Goal: Task Accomplishment & Management: Complete application form

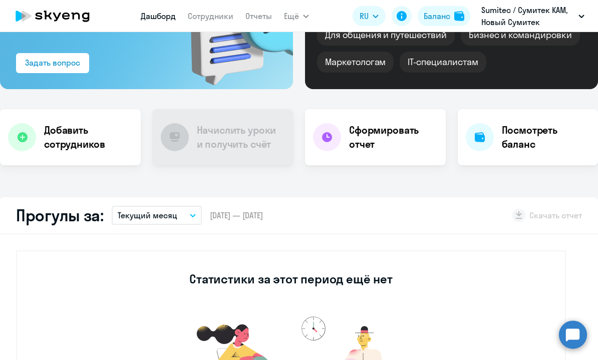
scroll to position [154, 0]
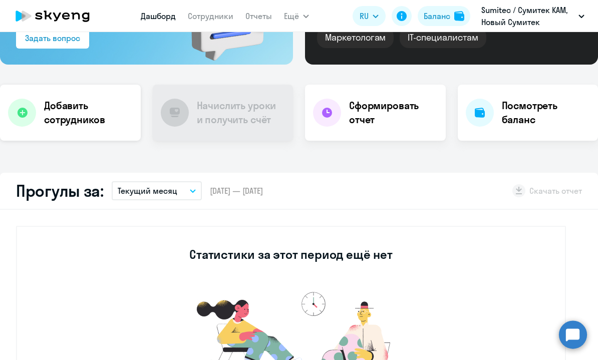
click at [91, 115] on h4 "Добавить сотрудников" at bounding box center [88, 113] width 89 height 28
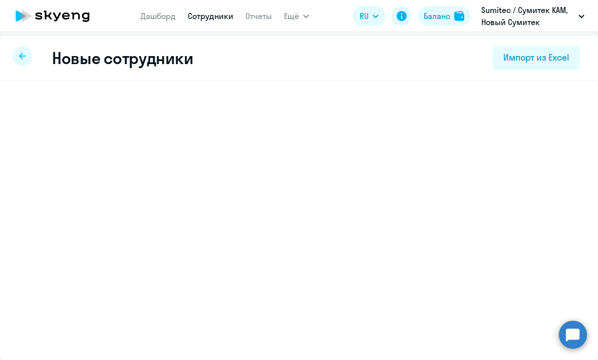
select select "3"
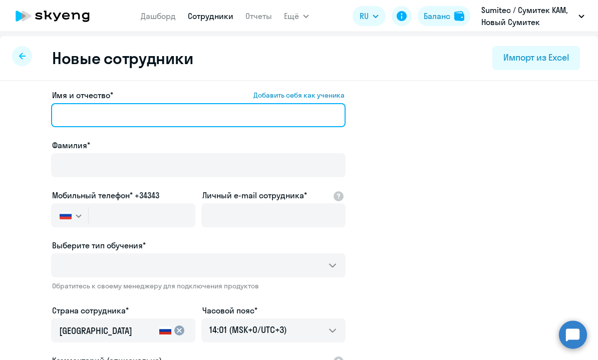
click at [170, 118] on input "Имя и отчество* Добавить себя как ученика" at bounding box center [198, 115] width 295 height 24
paste input "[PERSON_NAME] [PERSON_NAME]"
click at [90, 118] on input "[PERSON_NAME] [PERSON_NAME]" at bounding box center [198, 115] width 295 height 24
click at [211, 109] on input "[PERSON_NAME]" at bounding box center [198, 115] width 295 height 24
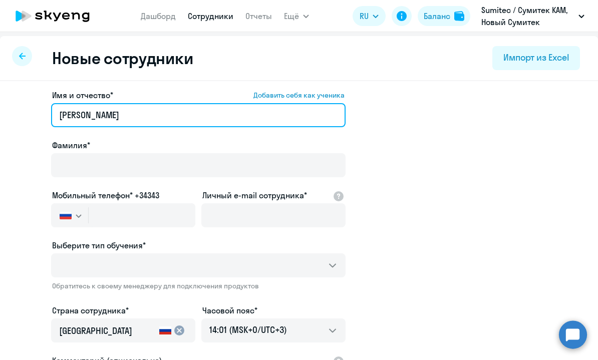
paste input "[PERSON_NAME]"
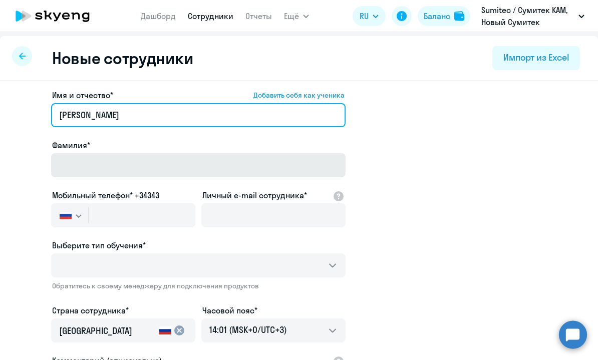
type input "[PERSON_NAME]"
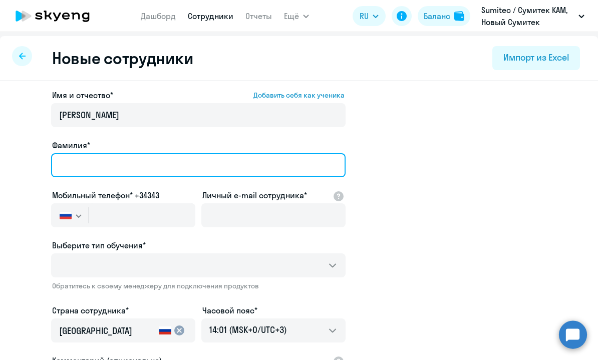
click at [135, 175] on input "Фамилия*" at bounding box center [198, 165] width 295 height 24
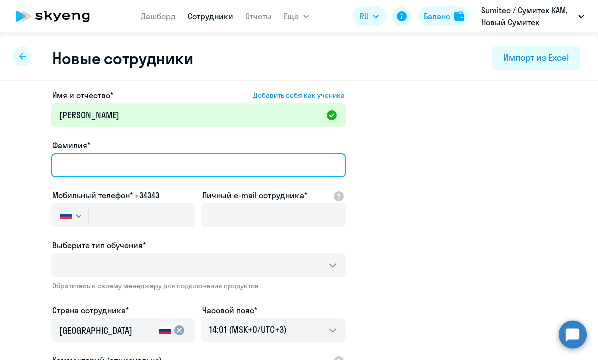
paste input "[PERSON_NAME]"
type input "[PERSON_NAME]"
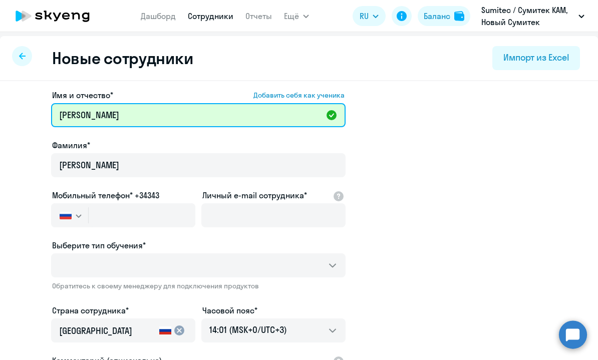
click at [129, 117] on input "[PERSON_NAME]" at bounding box center [198, 115] width 295 height 24
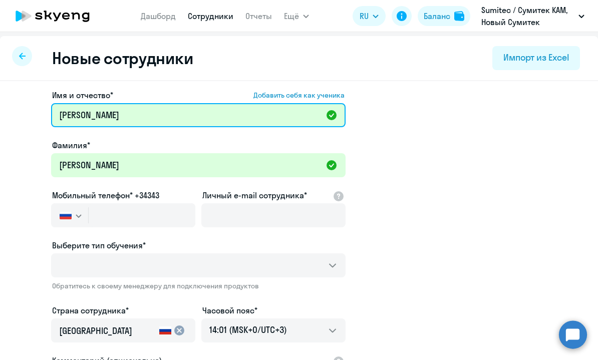
click at [129, 117] on input "[PERSON_NAME]" at bounding box center [198, 115] width 295 height 24
type input "[PERSON_NAME]"
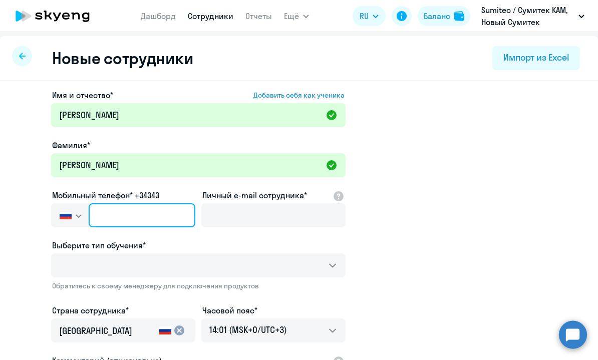
click at [137, 213] on input "text" at bounding box center [142, 215] width 107 height 24
paste input "[PHONE_NUMBER]"
type input "[PHONE_NUMBER]"
click at [109, 216] on input "[PHONE_NUMBER]" at bounding box center [142, 215] width 107 height 24
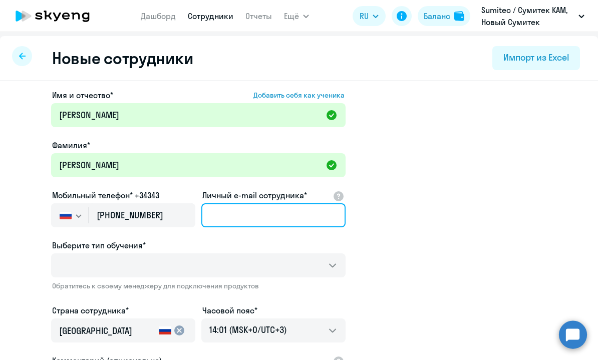
click at [255, 220] on input "Личный e-mail сотрудника*" at bounding box center [273, 215] width 144 height 24
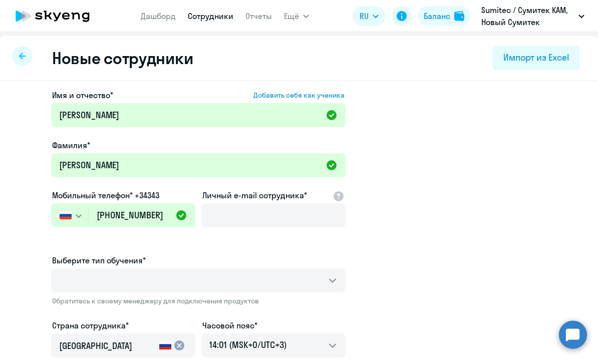
click at [445, 214] on app-new-student-form "Имя и отчество* Добавить себя как ученика [PERSON_NAME]* [PERSON_NAME] Мобильны…" at bounding box center [299, 282] width 566 height 387
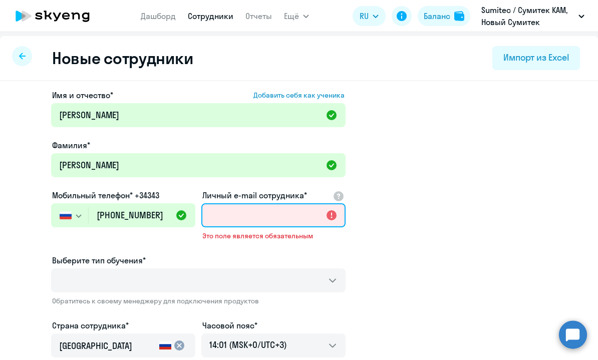
click at [277, 217] on input "Личный e-mail сотрудника*" at bounding box center [273, 215] width 144 height 24
paste input "mailto:[PERSON_NAME][EMAIL_ADDRESS][DOMAIN_NAME]"
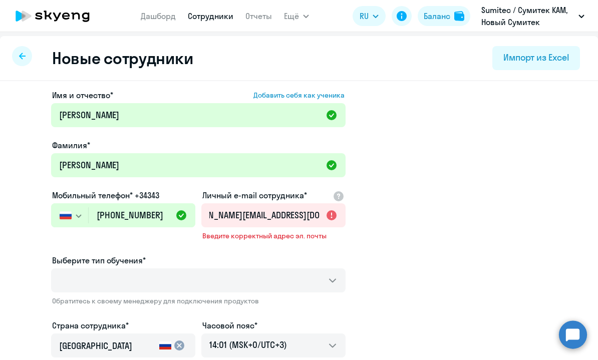
click at [391, 215] on app-new-student-form "Имя и отчество* Добавить себя как ученика [PERSON_NAME]* [PERSON_NAME] Мобильны…" at bounding box center [299, 282] width 566 height 387
click at [276, 220] on input "mailto:[PERSON_NAME][EMAIL_ADDRESS][DOMAIN_NAME]" at bounding box center [273, 215] width 144 height 24
click at [239, 217] on input "mailto:[PERSON_NAME][EMAIL_ADDRESS][DOMAIN_NAME]" at bounding box center [273, 215] width 144 height 24
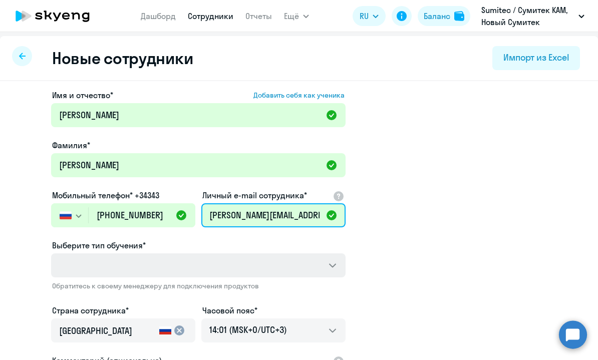
type input "[PERSON_NAME][EMAIL_ADDRESS][DOMAIN_NAME]"
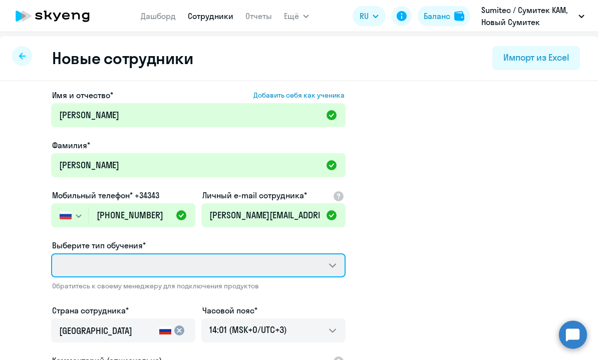
click at [135, 260] on select "Выберите тип обучения*" at bounding box center [198, 266] width 295 height 24
click at [231, 267] on select "Выберите тип обучения*" at bounding box center [198, 266] width 295 height 24
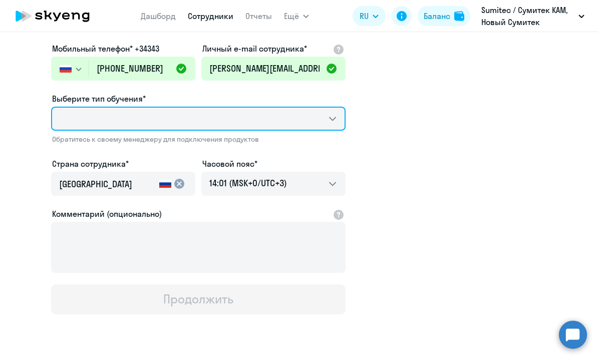
scroll to position [153, 0]
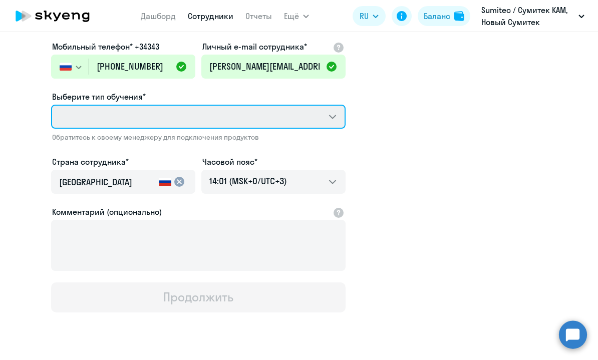
click at [338, 123] on select "Выберите тип обучения*" at bounding box center [198, 117] width 295 height 24
click at [180, 119] on select "Выберите тип обучения*" at bounding box center [198, 117] width 295 height 24
click at [145, 115] on select "Выберите тип обучения*" at bounding box center [198, 117] width 295 height 24
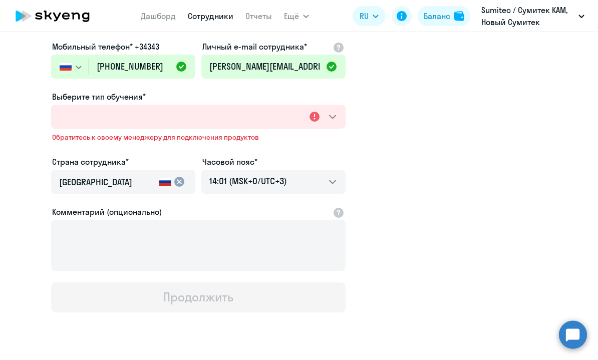
click at [341, 138] on span "Обратитесь к своему менеджеру для подключения продуктов" at bounding box center [198, 137] width 293 height 9
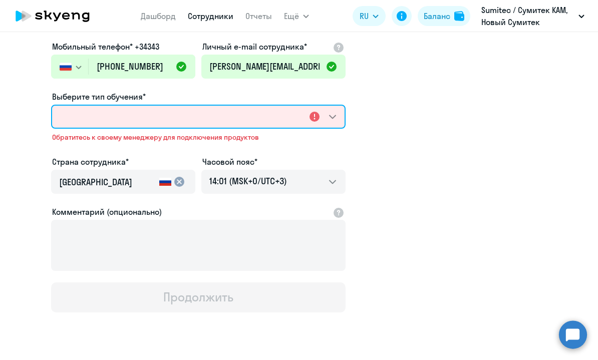
click at [204, 124] on select "Выберите тип обучения*" at bounding box center [198, 117] width 295 height 24
click at [236, 123] on select "Выберите тип обучения*" at bounding box center [198, 117] width 295 height 24
click at [237, 123] on select "Выберите тип обучения*" at bounding box center [198, 117] width 295 height 24
click at [177, 117] on select "Выберите тип обучения*" at bounding box center [198, 117] width 295 height 24
click at [330, 121] on select "Выберите тип обучения*" at bounding box center [198, 117] width 295 height 24
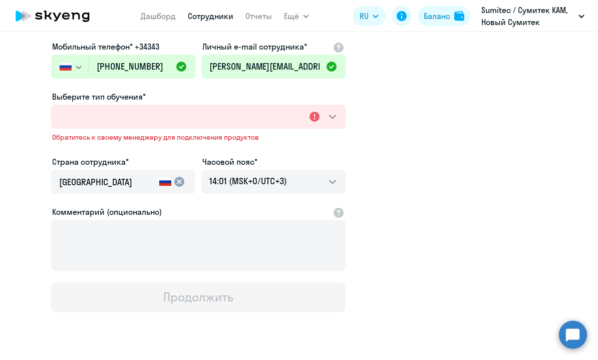
click at [378, 112] on app-new-student-form "Имя и отчество* Добавить себя как ученика [PERSON_NAME]* [PERSON_NAME] Мобильны…" at bounding box center [299, 126] width 566 height 372
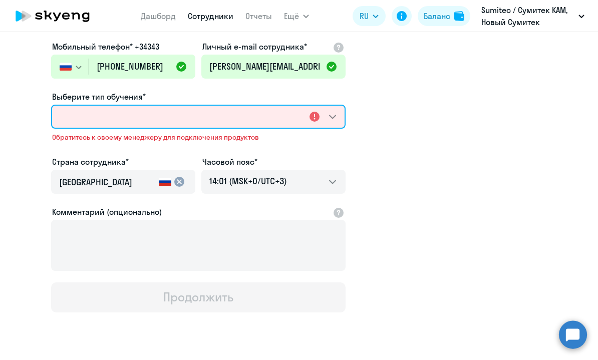
click at [276, 117] on select "Выберите тип обучения*" at bounding box center [198, 117] width 295 height 24
click at [277, 117] on select "Выберите тип обучения*" at bounding box center [198, 117] width 295 height 24
click at [191, 121] on select "Выберите тип обучения*" at bounding box center [198, 117] width 295 height 24
click at [199, 117] on select "Выберите тип обучения*" at bounding box center [198, 117] width 295 height 24
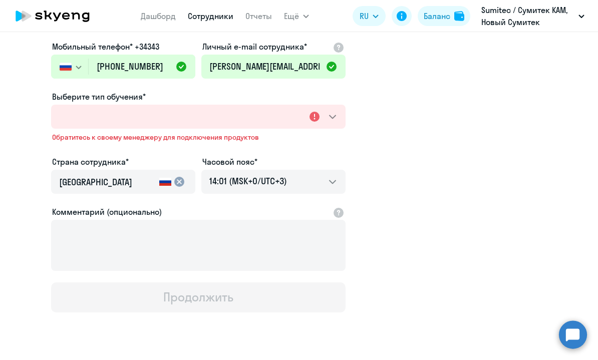
click at [185, 91] on div "Выберите тип обучения*" at bounding box center [198, 97] width 295 height 12
click at [183, 89] on ds-form-field "Мобильный телефон* +34343 [GEOGRAPHIC_DATA] +7 [GEOGRAPHIC_DATA] +7 [GEOGRAPHIC…" at bounding box center [123, 66] width 144 height 50
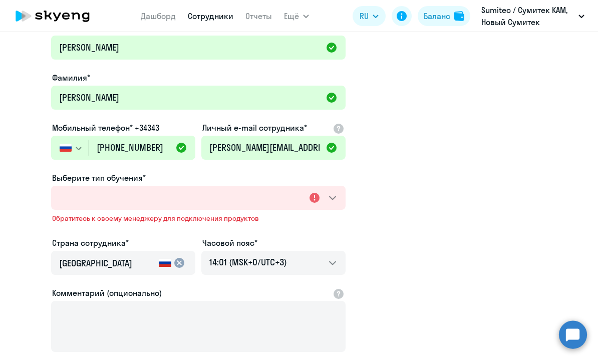
scroll to position [0, 0]
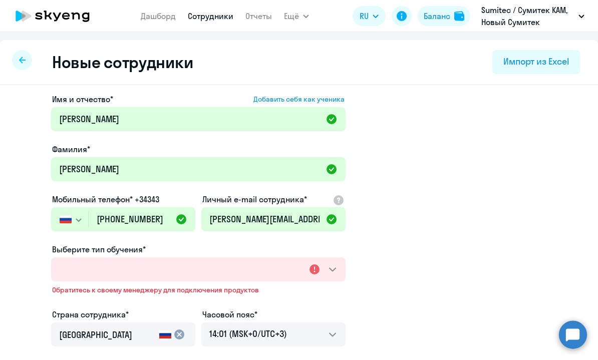
click at [399, 129] on app-new-student-form "Имя и отчество* Добавить себя как ученика [PERSON_NAME]* [PERSON_NAME] Мобильны…" at bounding box center [299, 279] width 566 height 372
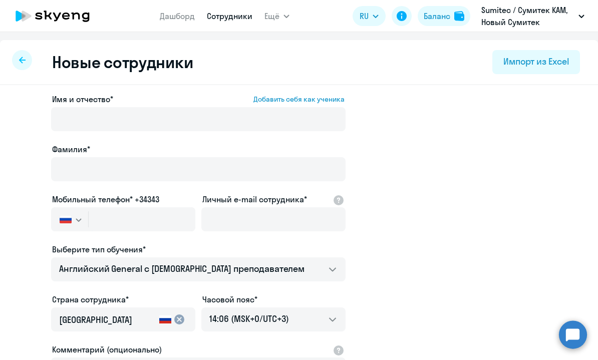
select select "english_adult_not_native_speaker"
select select "3"
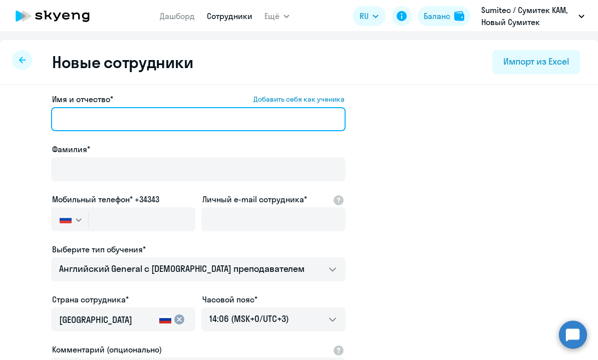
click at [186, 117] on input "Имя и отчество* Добавить себя как ученика" at bounding box center [198, 119] width 295 height 24
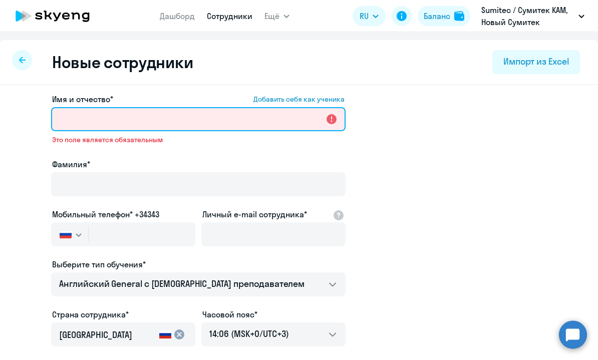
paste input "[PERSON_NAME]"
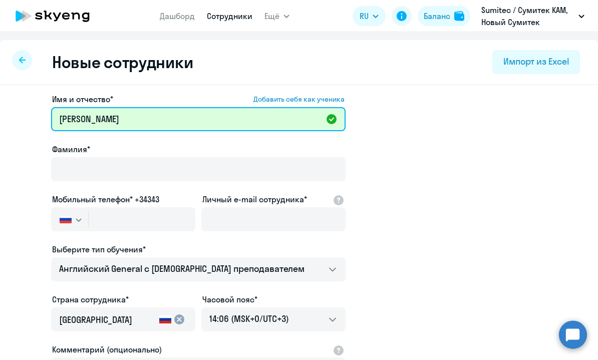
type input "[PERSON_NAME]"
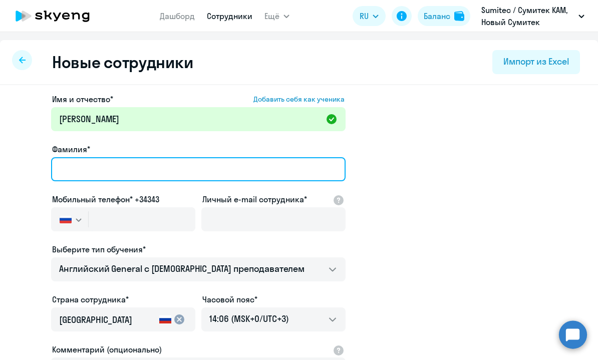
click at [161, 164] on input "Фамилия*" at bounding box center [198, 169] width 295 height 24
paste input "[PERSON_NAME]"
type input "[PERSON_NAME]"
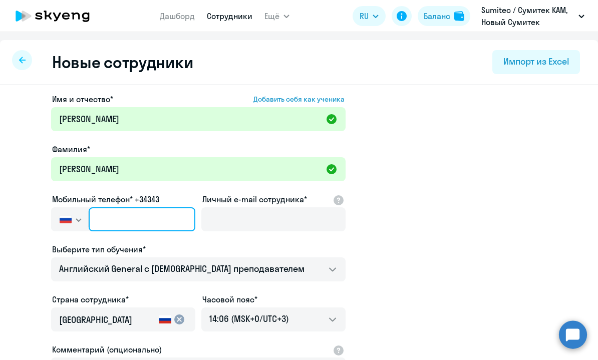
click at [178, 222] on input "text" at bounding box center [142, 219] width 107 height 24
paste input "[PHONE_NUMBER]"
type input "[PHONE_NUMBER]"
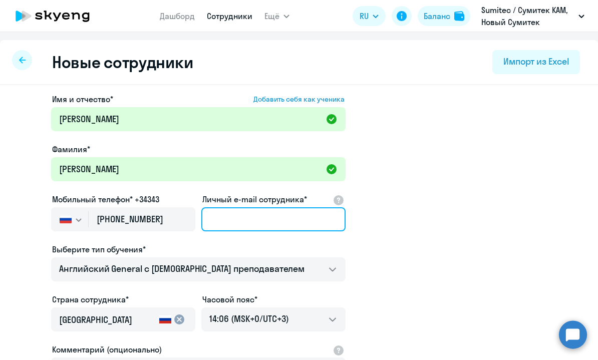
click at [256, 226] on input "Личный e-mail сотрудника*" at bounding box center [273, 219] width 144 height 24
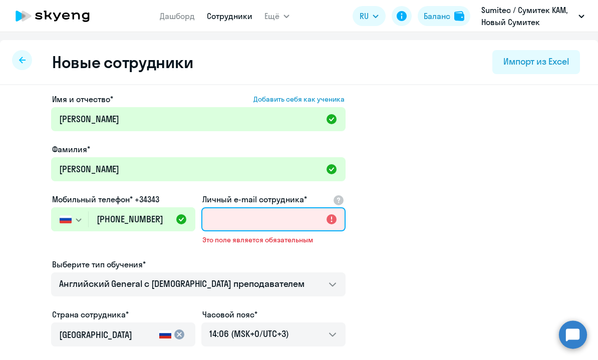
paste input "mailto:[PERSON_NAME][EMAIL_ADDRESS][DOMAIN_NAME]"
click at [229, 219] on input "mailto:[PERSON_NAME][EMAIL_ADDRESS][DOMAIN_NAME]" at bounding box center [273, 219] width 144 height 24
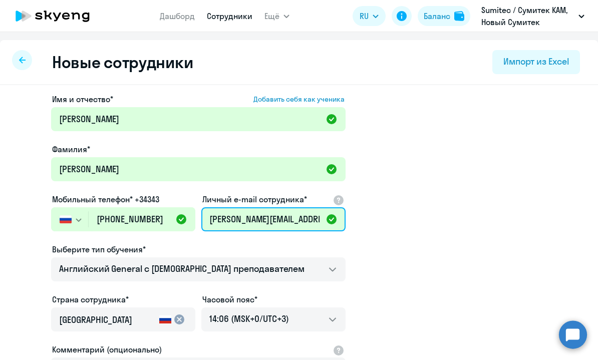
type input "[PERSON_NAME][EMAIL_ADDRESS][DOMAIN_NAME]"
drag, startPoint x: 408, startPoint y: 229, endPoint x: 399, endPoint y: 229, distance: 9.0
click at [408, 229] on app-new-student-form "Имя и отчество* Добавить себя как ученика [PERSON_NAME]* [PERSON_NAME] Мобильны…" at bounding box center [299, 271] width 566 height 357
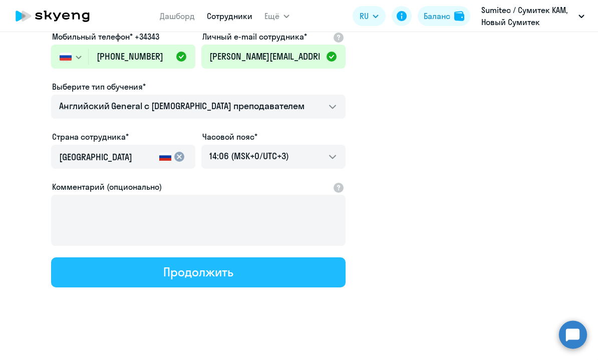
click at [219, 267] on div "Продолжить" at bounding box center [198, 272] width 70 height 16
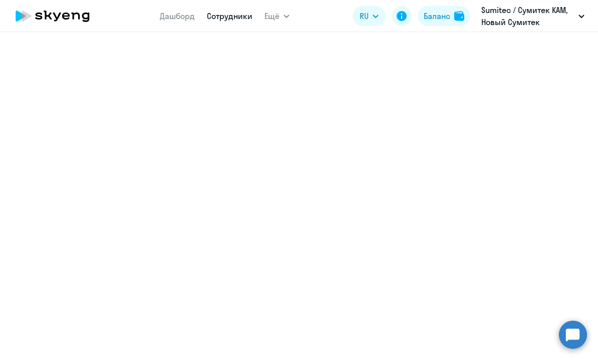
scroll to position [220, 0]
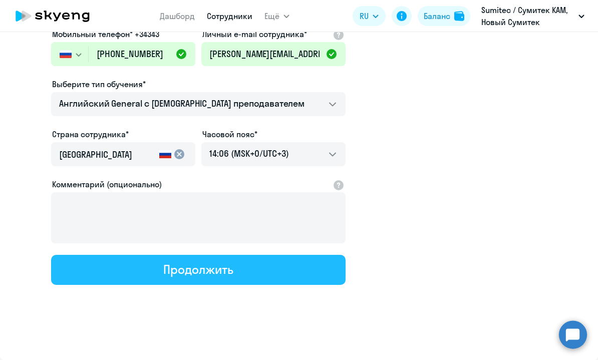
select select "english_adult_not_native_speaker"
select select "3"
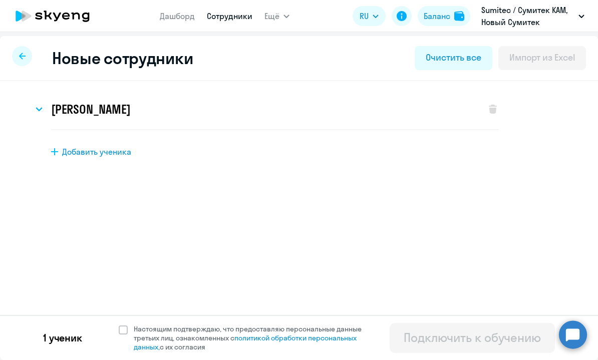
scroll to position [0, 0]
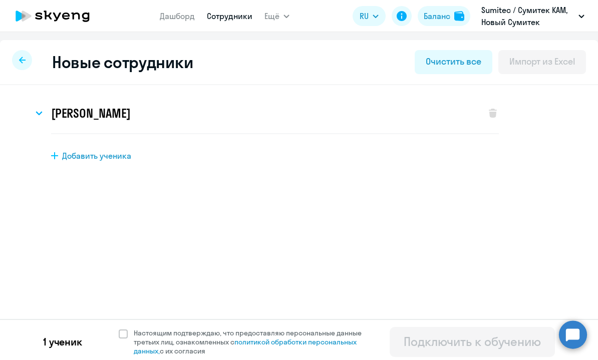
click at [83, 158] on span "Добавить ученика" at bounding box center [96, 155] width 69 height 11
select select "english_adult_not_native_speaker"
select select "3"
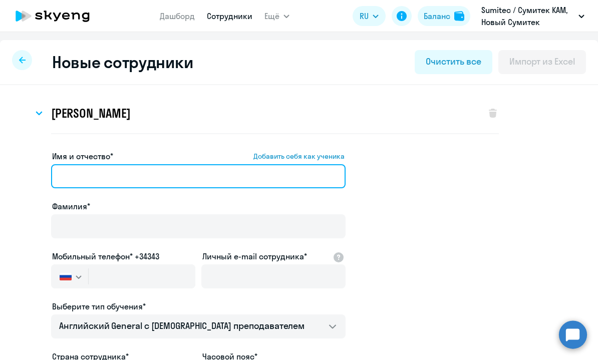
click at [115, 178] on input "Имя и отчество* Добавить себя как ученика" at bounding box center [198, 176] width 295 height 24
paste input "Артем"
type input "Артем"
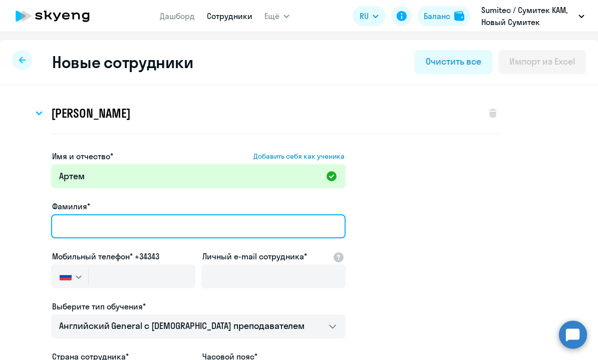
click at [116, 221] on input "Фамилия*" at bounding box center [198, 226] width 295 height 24
paste input "Мастеров"
type input "Мастеров"
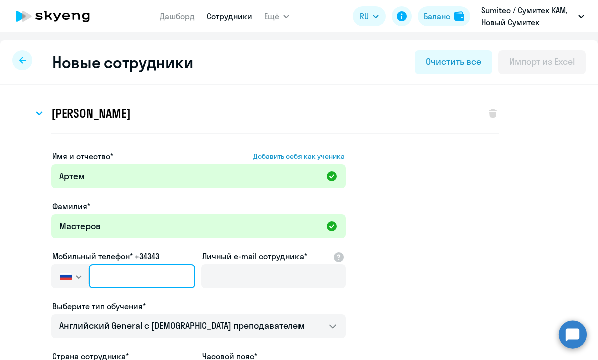
click at [169, 278] on input "text" at bounding box center [142, 277] width 107 height 24
paste input "+7 951 170-91-20"
type input "+7 951 170-91-20"
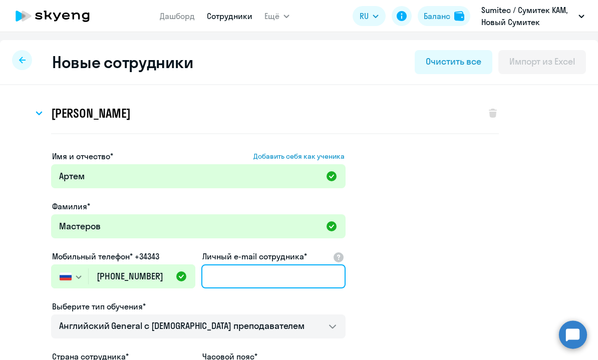
click at [290, 272] on input "Личный e-mail сотрудника*" at bounding box center [273, 277] width 144 height 24
paste input "mailto:artem.masterov@sumitec.ru"
click at [249, 278] on input "mailto:artem.masterov@sumitec.ru" at bounding box center [273, 277] width 144 height 24
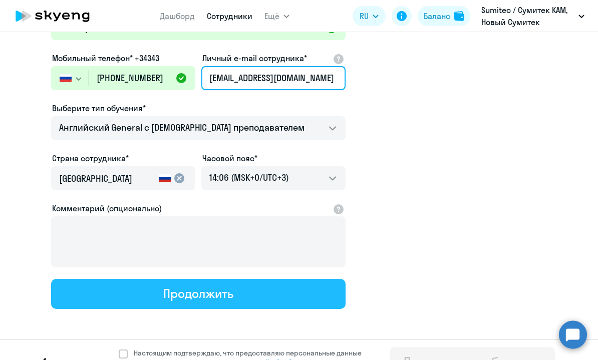
type input "artem.masterov@sumitec.ru"
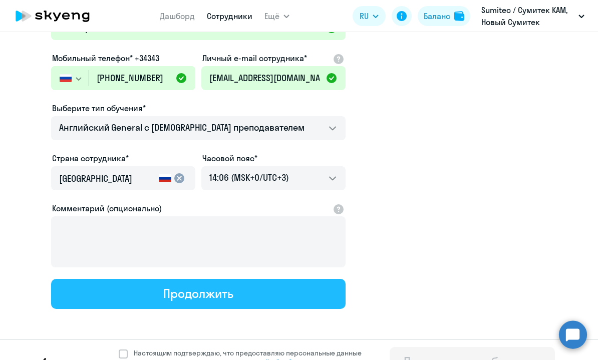
click at [278, 290] on button "Продолжить" at bounding box center [198, 294] width 295 height 30
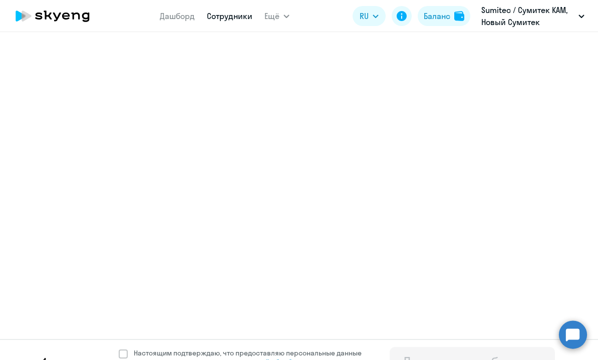
scroll to position [244, 0]
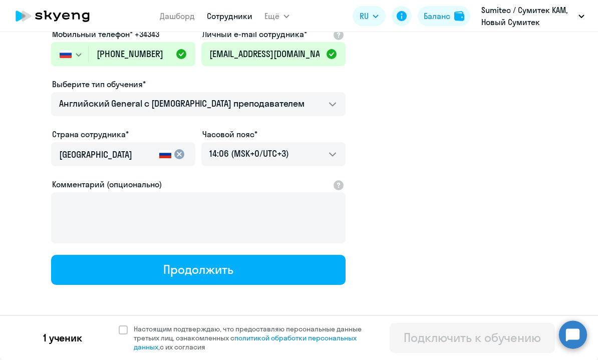
select select "english_adult_not_native_speaker"
select select "3"
select select "english_adult_not_native_speaker"
select select "3"
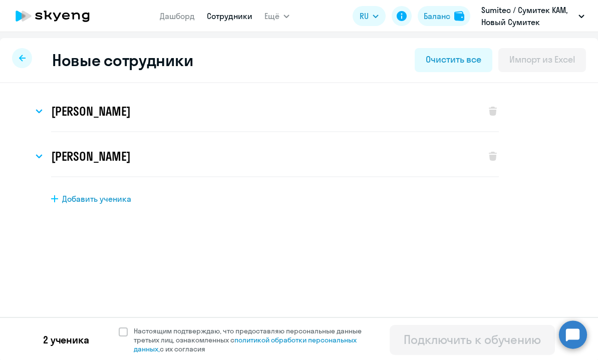
scroll to position [0, 0]
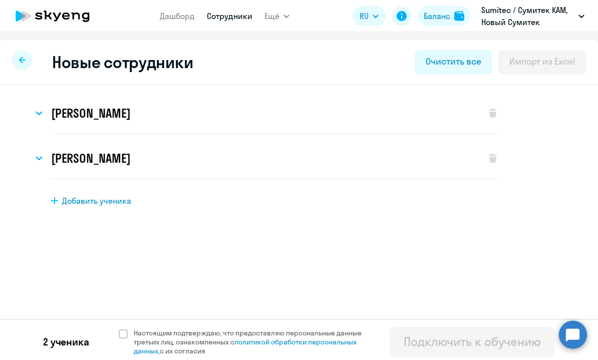
click at [130, 205] on span "Добавить ученика" at bounding box center [96, 200] width 69 height 11
select select "english_adult_not_native_speaker"
select select "3"
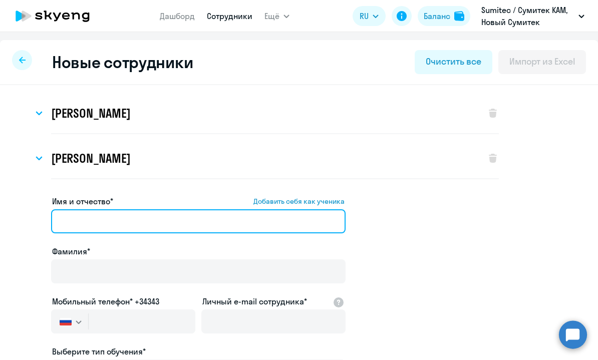
click at [173, 228] on input "Имя и отчество* Добавить себя как ученика" at bounding box center [198, 221] width 295 height 24
paste input "Денис"
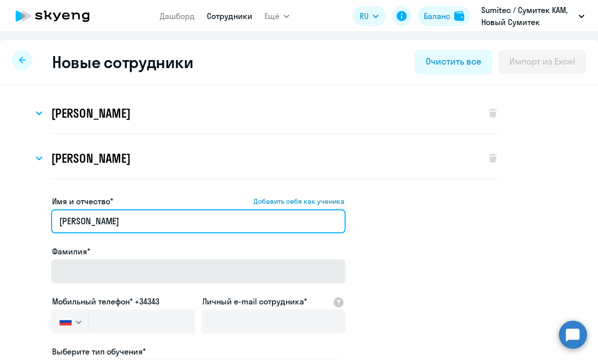
type input "Денис"
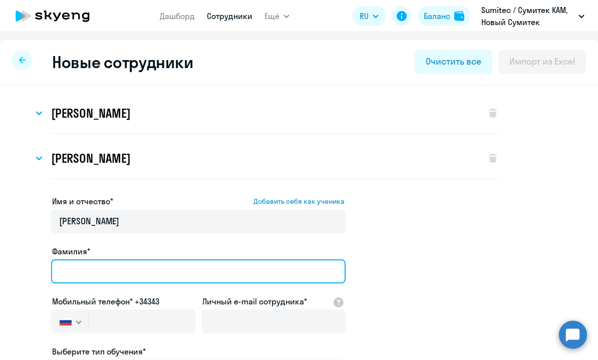
click at [117, 274] on input "Фамилия*" at bounding box center [198, 272] width 295 height 24
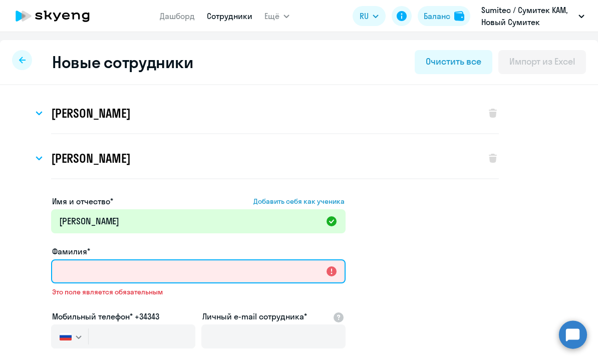
paste input "Клец"
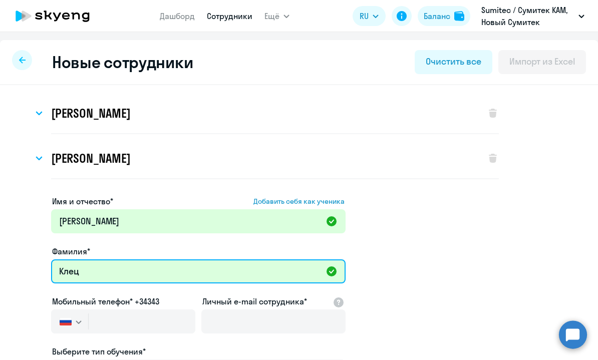
type input "Клец"
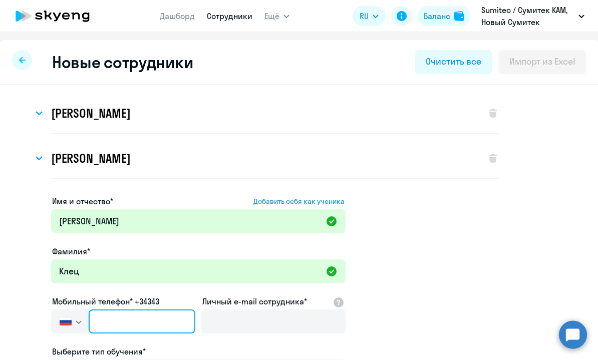
click at [175, 324] on input "text" at bounding box center [142, 322] width 107 height 24
paste input "+7 914 198-60-48"
type input "+7 914 198-60-48"
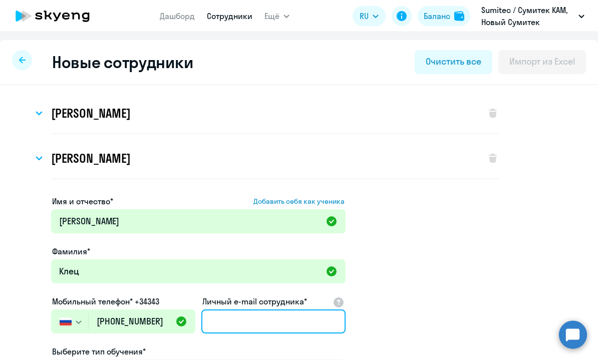
click at [252, 322] on input "Личный e-mail сотрудника*" at bounding box center [273, 322] width 144 height 24
paste input "mailto:denis.klets@sumitec.ru"
drag, startPoint x: 239, startPoint y: 322, endPoint x: 85, endPoint y: 295, distance: 156.1
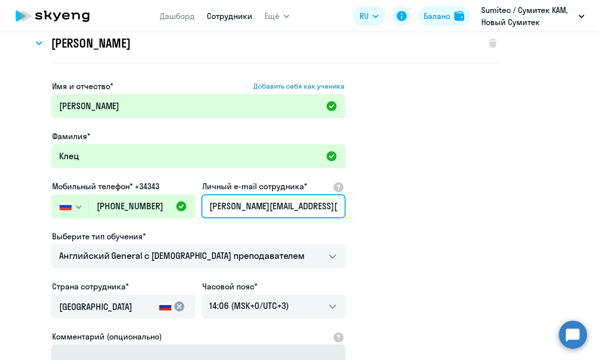
scroll to position [199, 0]
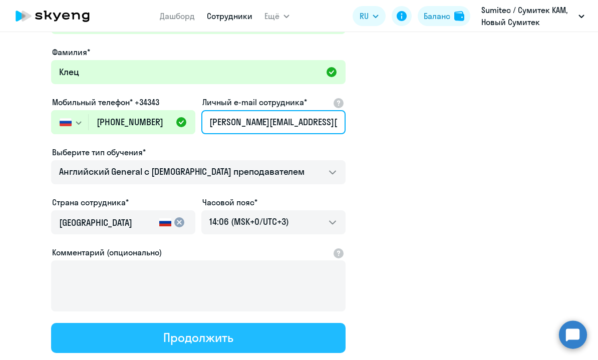
type input "denis.klets@sumitec.ru"
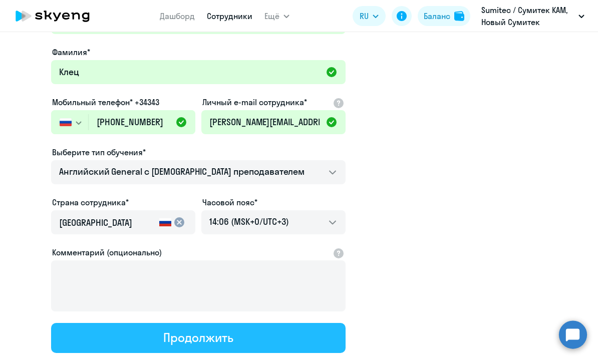
click at [208, 336] on div "Продолжить" at bounding box center [198, 338] width 70 height 16
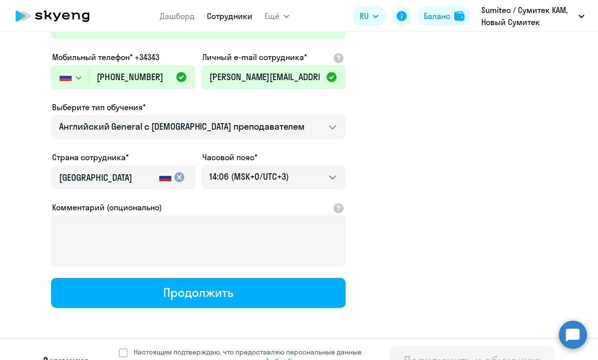
select select "english_adult_not_native_speaker"
select select "3"
select select "english_adult_not_native_speaker"
select select "3"
select select "english_adult_not_native_speaker"
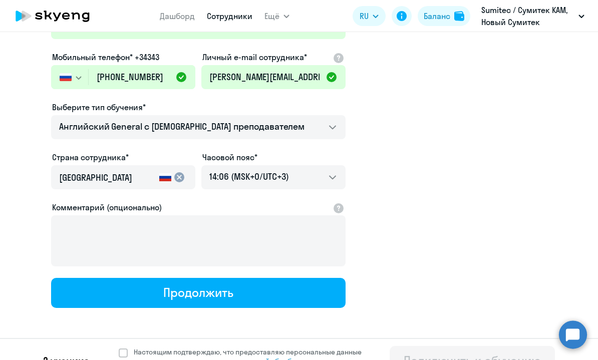
select select "3"
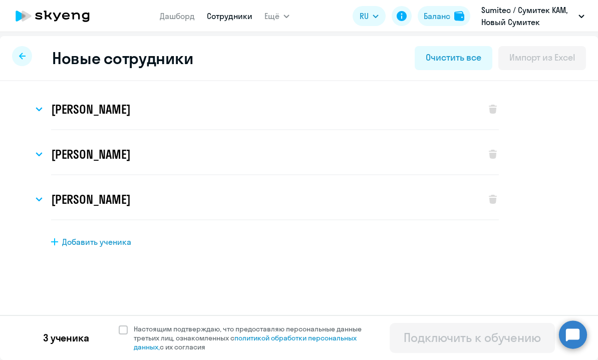
scroll to position [4, 0]
click at [115, 249] on div "Артем Мастеров Имя и отчество* Добавить себя как ученика Артем Фамилия* Мастеро…" at bounding box center [299, 196] width 598 height 230
click at [119, 243] on span "Добавить ученика" at bounding box center [96, 242] width 69 height 11
select select "english_adult_not_native_speaker"
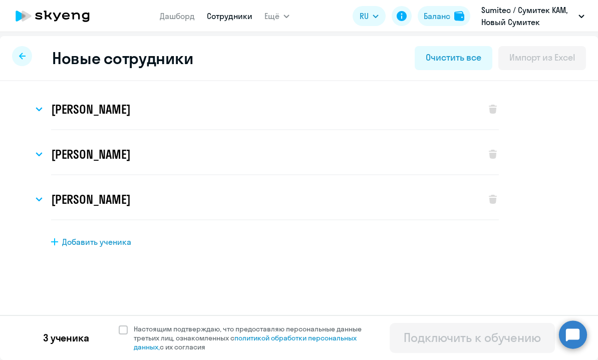
select select "3"
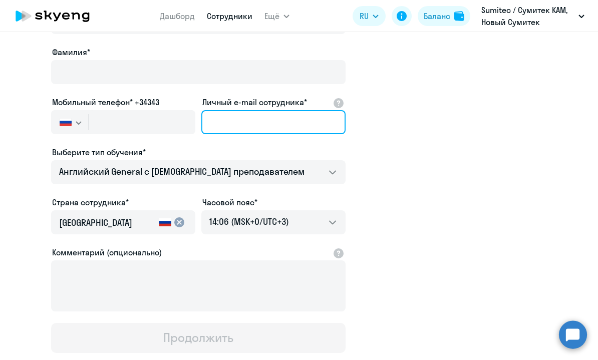
click at [227, 122] on input "Личный e-mail сотрудника*" at bounding box center [273, 122] width 144 height 24
paste input "mailto:olesya.litvinenko@sumitec.ru"
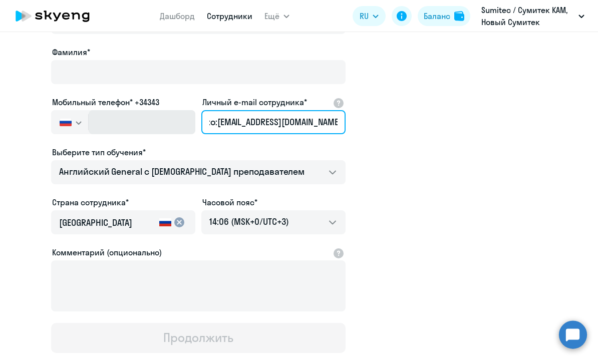
scroll to position [0, 0]
drag, startPoint x: 218, startPoint y: 123, endPoint x: 81, endPoint y: 129, distance: 137.4
click at [81, 129] on div "Имя и отчество* Добавить себя как ученика Фамилия* Мобильный телефон* +34343 Ро…" at bounding box center [198, 174] width 295 height 357
click at [225, 121] on input "mailto:olesya.litvinenko@sumitec.ru" at bounding box center [273, 122] width 144 height 24
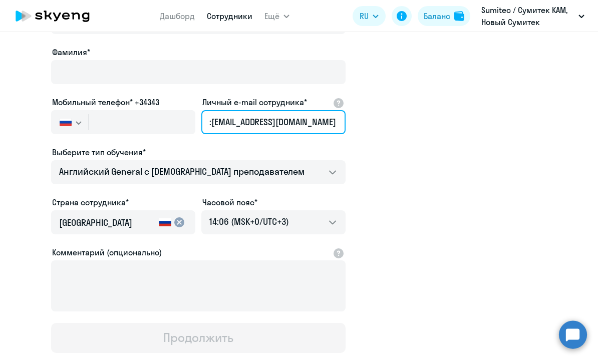
click at [212, 123] on input ":olesya.litvinenko@sumitec.ru" at bounding box center [273, 122] width 144 height 24
type input "olesya.litvinenko@sumitec.ru"
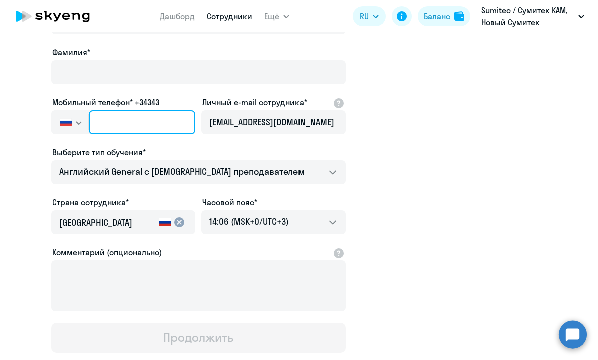
click at [147, 124] on input "text" at bounding box center [142, 122] width 107 height 24
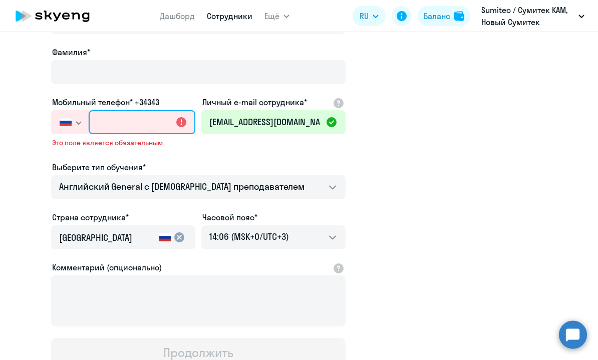
paste input "+7 914 540-59-94"
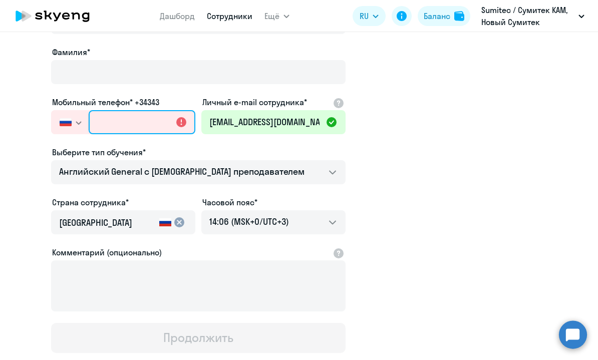
type input "+7 914 540-59-94"
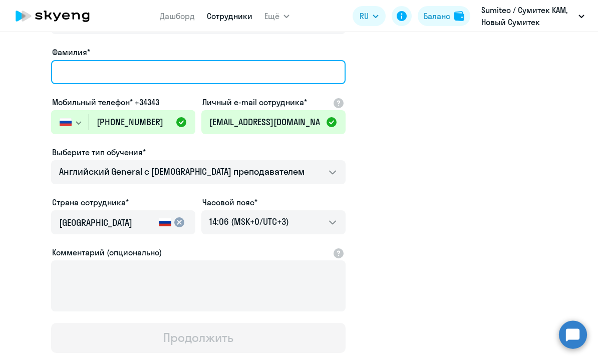
click at [132, 81] on input "Фамилия*" at bounding box center [198, 72] width 295 height 24
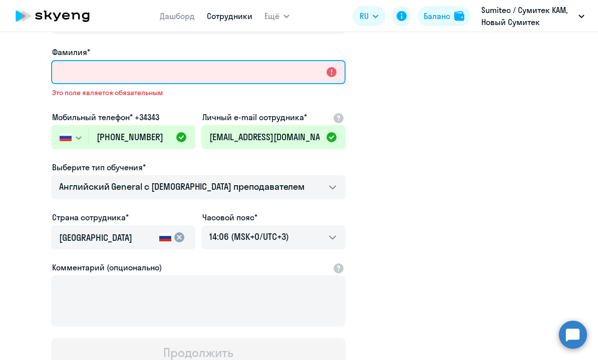
paste input "Литвиненко"
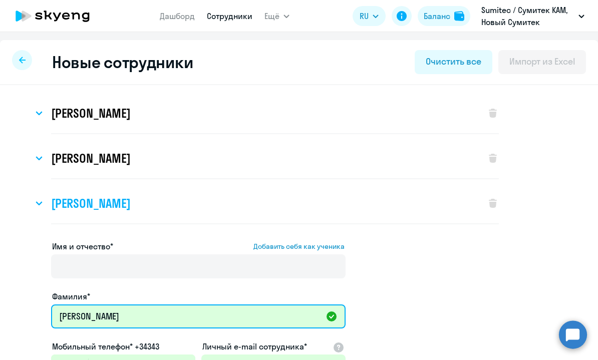
type input "Литвиненко"
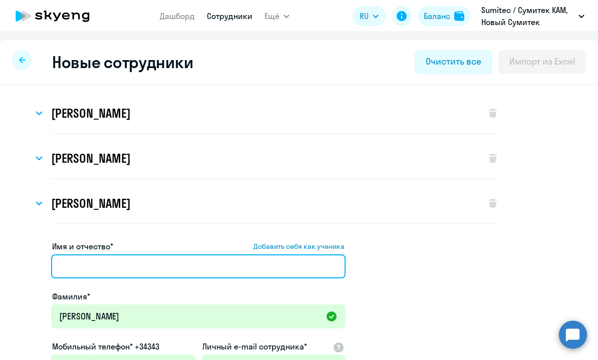
click at [132, 271] on input "Имя и отчество* Добавить себя как ученика" at bounding box center [198, 267] width 295 height 24
paste input "Олеся"
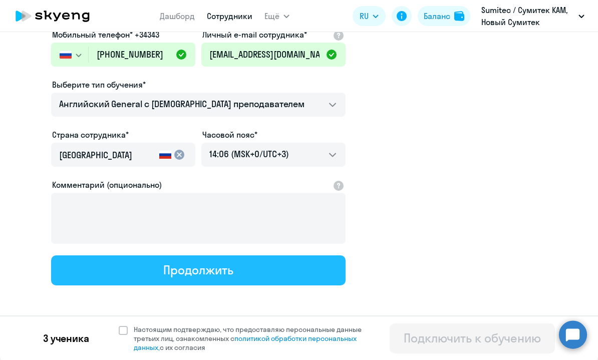
type input "Олеся"
click at [194, 276] on div "Продолжить" at bounding box center [198, 270] width 70 height 16
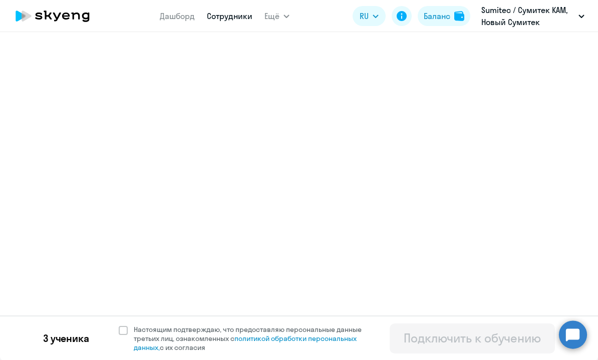
select select "english_adult_not_native_speaker"
select select "3"
select select "english_adult_not_native_speaker"
select select "3"
select select "english_adult_not_native_speaker"
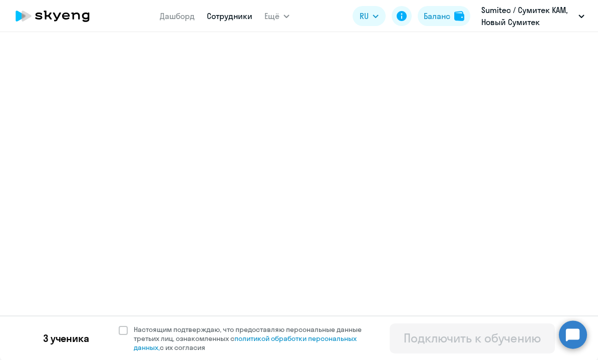
select select "3"
select select "english_adult_not_native_speaker"
select select "3"
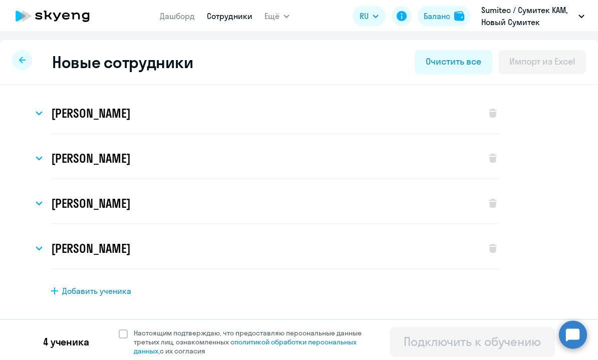
click at [75, 290] on span "Добавить ученика" at bounding box center [96, 291] width 69 height 11
select select "english_adult_not_native_speaker"
select select "3"
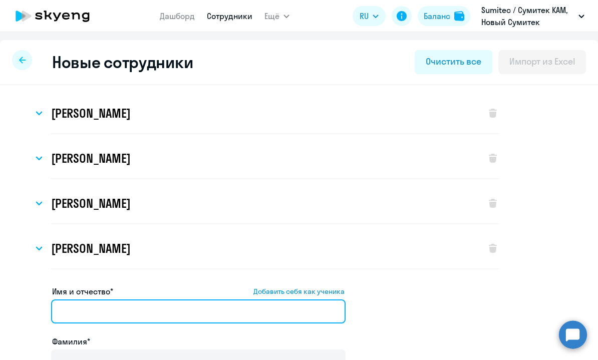
click at [140, 305] on input "Имя и отчество* Добавить себя как ученика" at bounding box center [198, 312] width 295 height 24
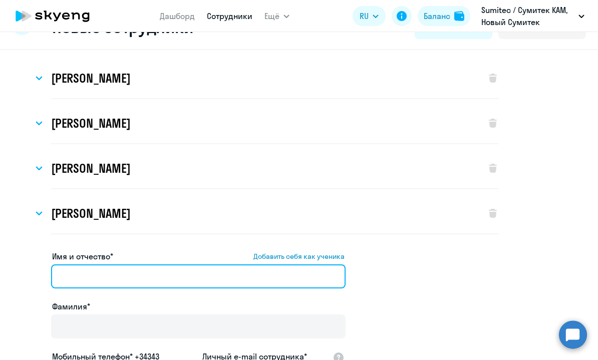
scroll to position [71, 0]
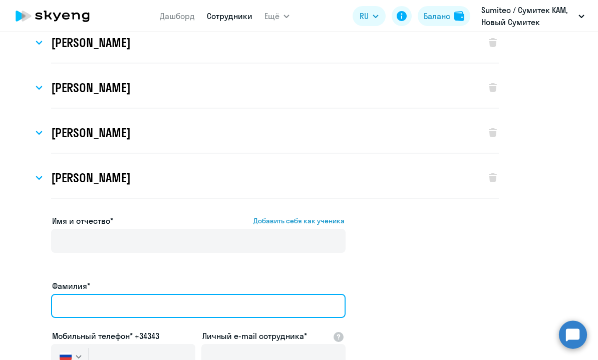
click at [137, 294] on input "Фамилия*" at bounding box center [198, 306] width 295 height 24
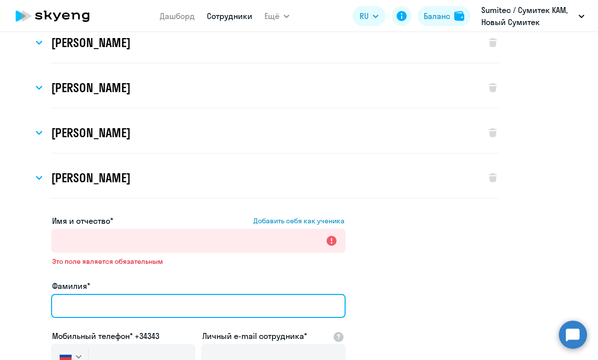
paste input "Рубайлова"
type input "Рубайлова"
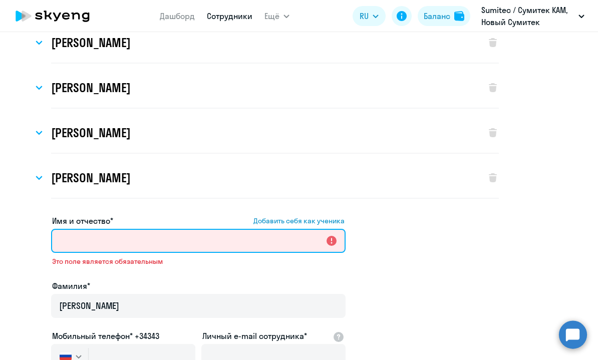
click at [86, 245] on input "Имя и отчество* Добавить себя как ученика" at bounding box center [198, 241] width 295 height 24
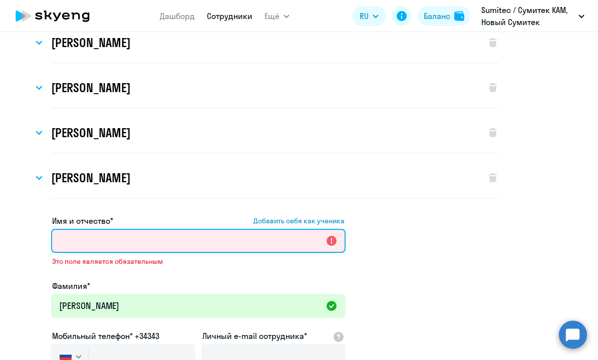
paste input "Елена"
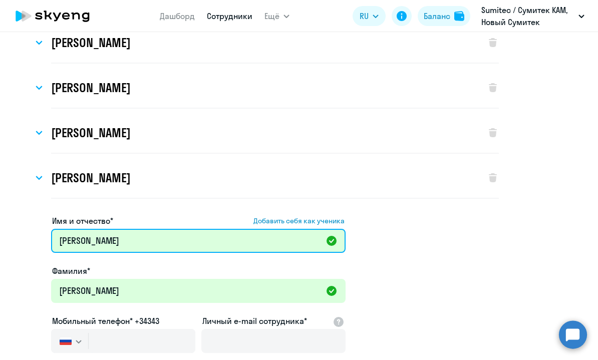
type input "Елена"
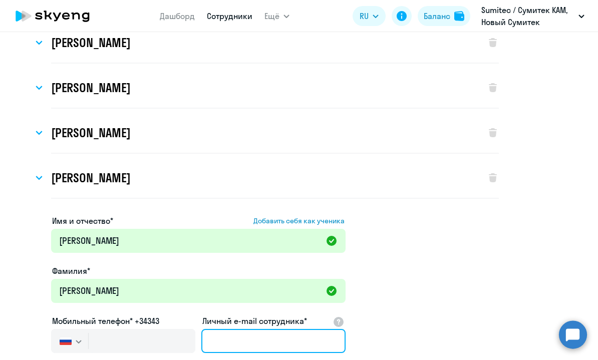
click at [244, 347] on input "Личный e-mail сотрудника*" at bounding box center [273, 341] width 144 height 24
paste input "mailto:elena.rubaylova@sumitec.ru"
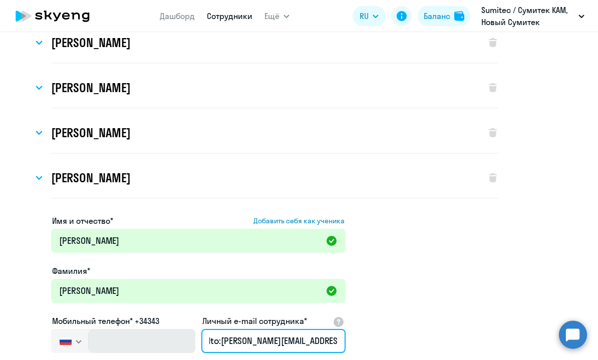
scroll to position [0, 0]
drag, startPoint x: 221, startPoint y: 342, endPoint x: 147, endPoint y: 329, distance: 75.2
type input "elena.rubaylova@sumitec.ru"
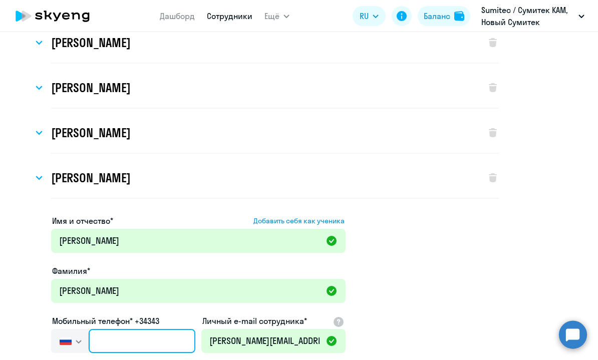
click at [127, 341] on input "text" at bounding box center [142, 341] width 107 height 24
paste input "+7 924 104-23-10"
type input "+7 924 104-23-10"
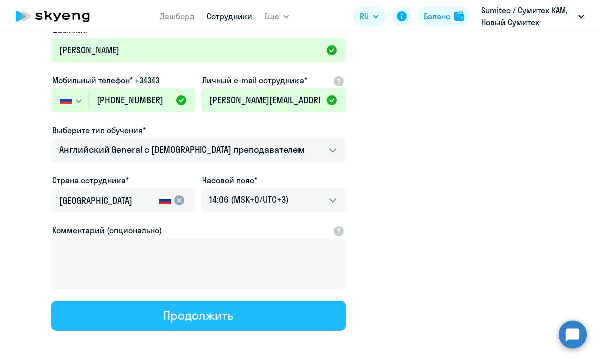
click at [302, 315] on button "Продолжить" at bounding box center [198, 316] width 295 height 30
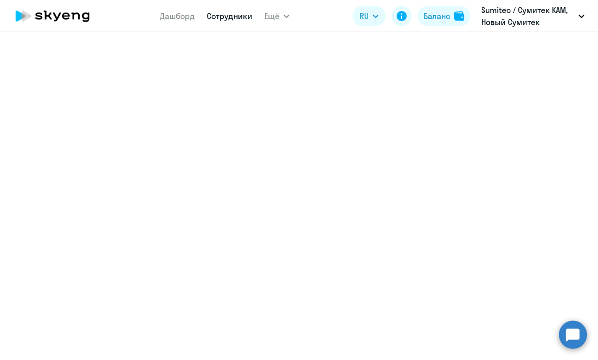
scroll to position [357, 0]
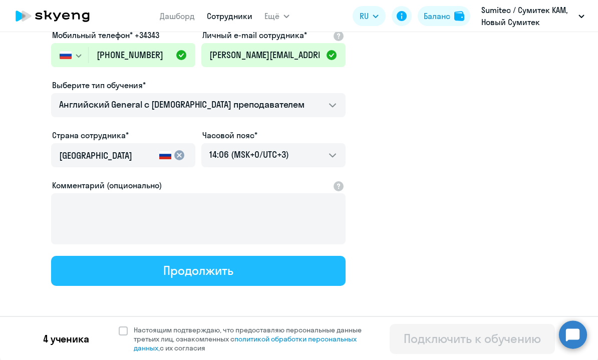
select select "english_adult_not_native_speaker"
select select "3"
select select "english_adult_not_native_speaker"
select select "3"
select select "english_adult_not_native_speaker"
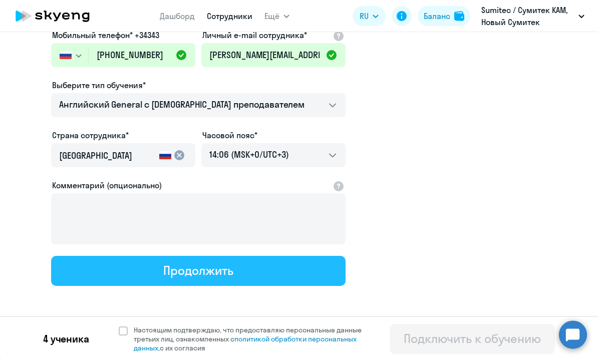
select select "3"
select select "english_adult_not_native_speaker"
select select "3"
select select "english_adult_not_native_speaker"
select select "3"
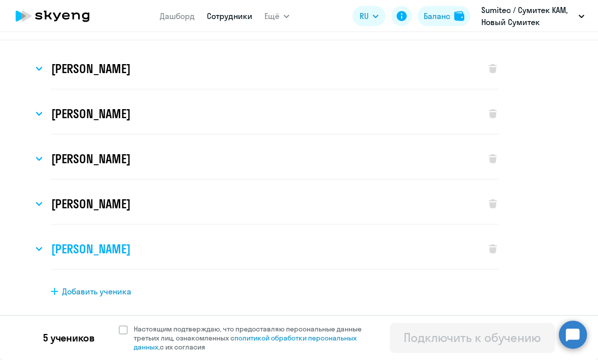
scroll to position [0, 0]
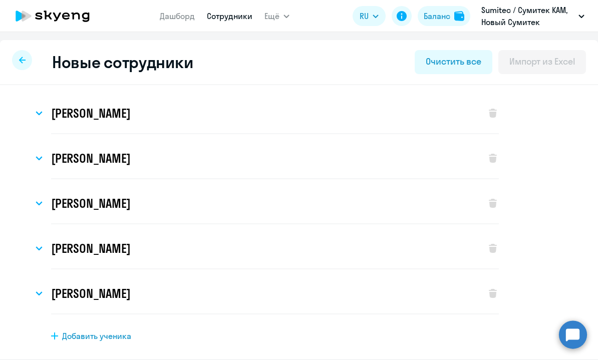
click at [121, 333] on span "Добавить ученика" at bounding box center [96, 336] width 69 height 11
select select "english_adult_not_native_speaker"
select select "3"
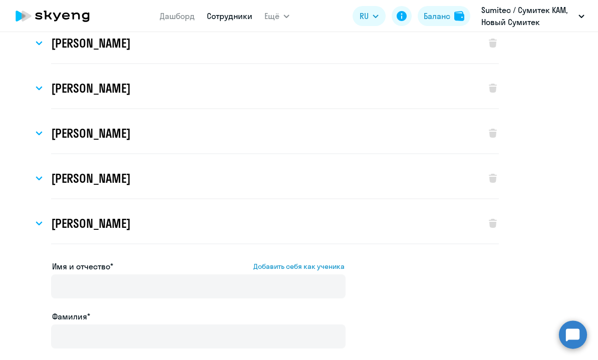
scroll to position [137, 0]
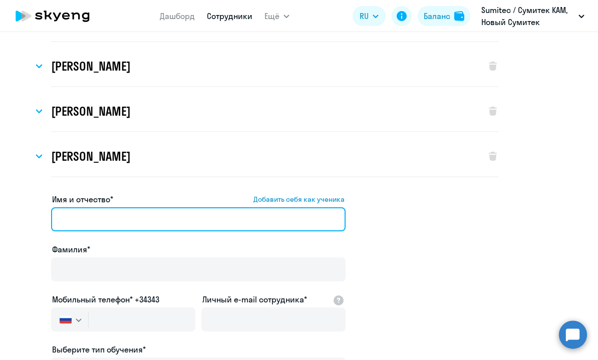
click at [141, 214] on input "Имя и отчество* Добавить себя как ученика" at bounding box center [198, 219] width 295 height 24
paste input "Татьяна"
type input "Татьяна"
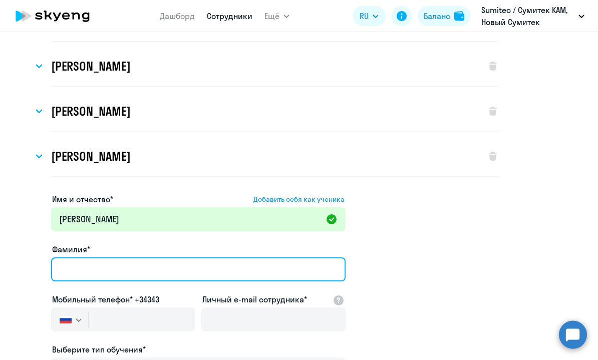
click at [111, 263] on input "Фамилия*" at bounding box center [198, 270] width 295 height 24
paste input "Бекешева"
type input "Бекешева"
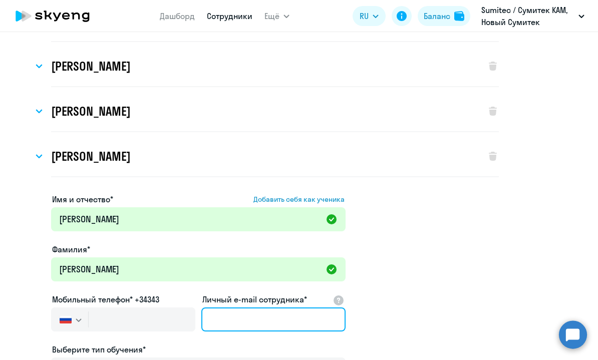
click at [240, 329] on input "Личный e-mail сотрудника*" at bounding box center [273, 320] width 144 height 24
paste input "mailto:tatiana.bekesheva@sumitec.ru"
click at [214, 320] on input "mailto:tatiana.bekesheva@sumitec.ru" at bounding box center [273, 320] width 144 height 24
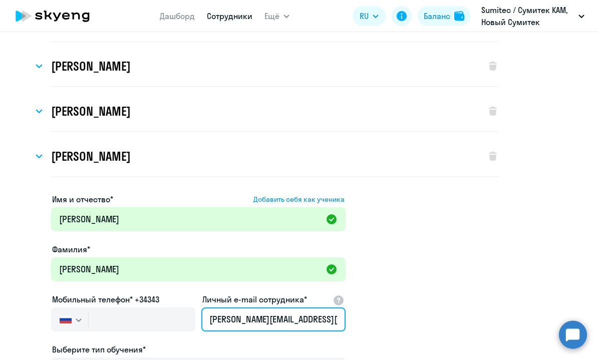
type input "tatiana.bekesheva@sumitec.ru"
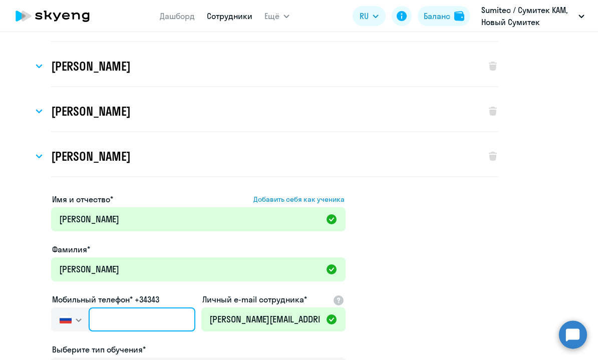
click at [135, 313] on input "text" at bounding box center [142, 320] width 107 height 24
paste input "+7 914 417-21-61"
type input "+7 914 417-21-61"
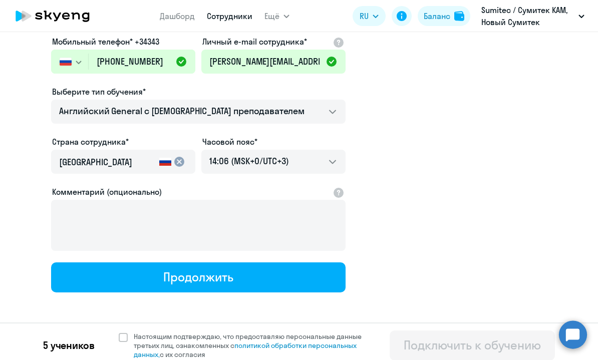
scroll to position [402, 0]
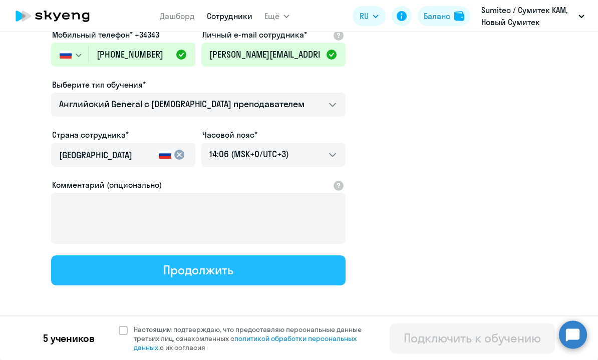
click at [262, 269] on button "Продолжить" at bounding box center [198, 271] width 295 height 30
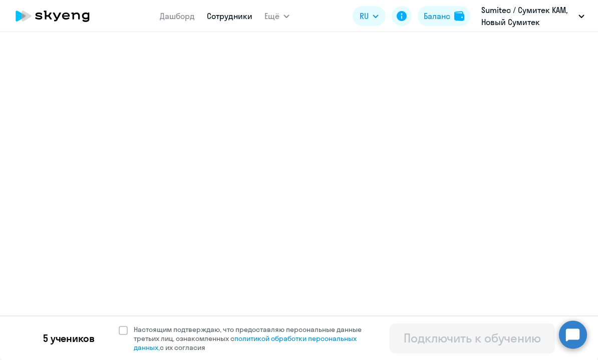
select select "english_adult_not_native_speaker"
select select "3"
select select "english_adult_not_native_speaker"
select select "3"
select select "english_adult_not_native_speaker"
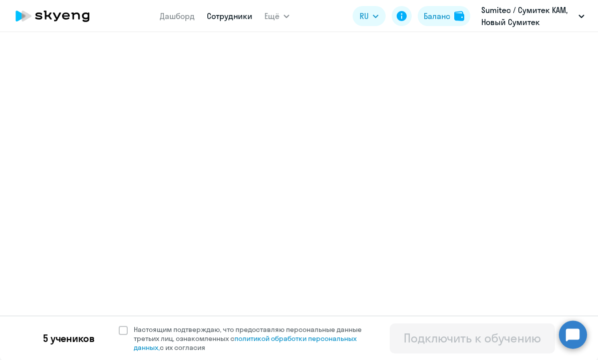
select select "3"
select select "english_adult_not_native_speaker"
select select "3"
select select "english_adult_not_native_speaker"
select select "3"
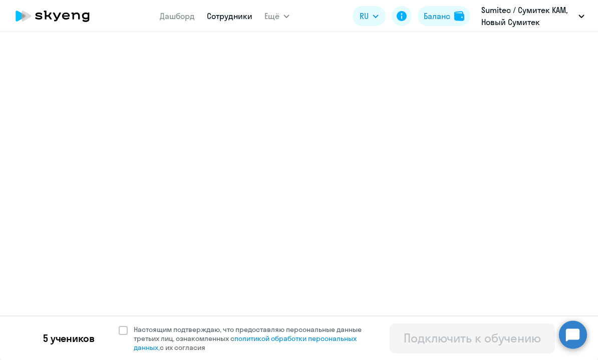
select select "english_adult_not_native_speaker"
select select "3"
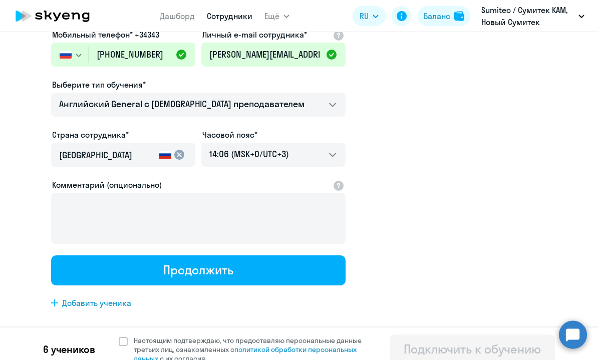
scroll to position [79, 0]
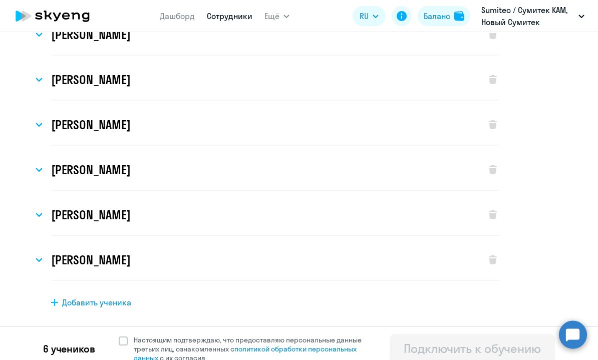
click at [114, 304] on span "Добавить ученика" at bounding box center [96, 302] width 69 height 11
select select "english_adult_not_native_speaker"
select select "3"
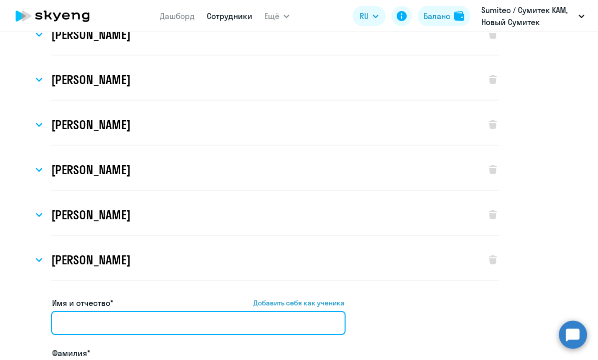
click at [135, 315] on input "Имя и отчество* Добавить себя как ученика" at bounding box center [198, 323] width 295 height 24
paste input "Яна"
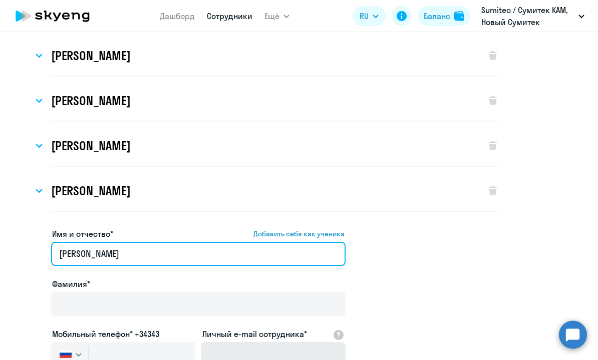
scroll to position [220, 0]
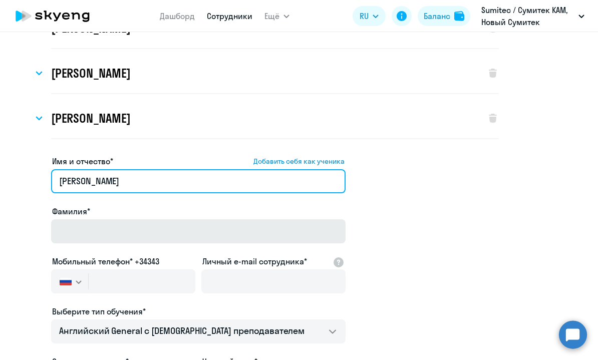
type input "Яна"
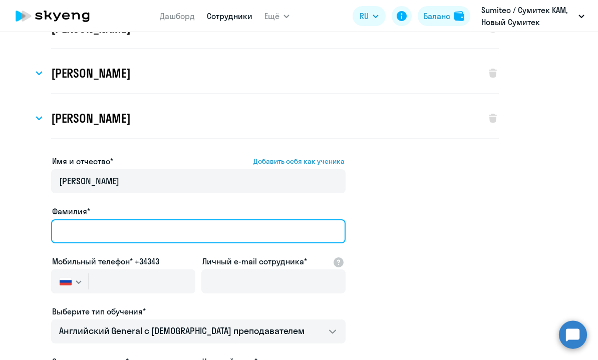
click at [89, 234] on input "Фамилия*" at bounding box center [198, 231] width 295 height 24
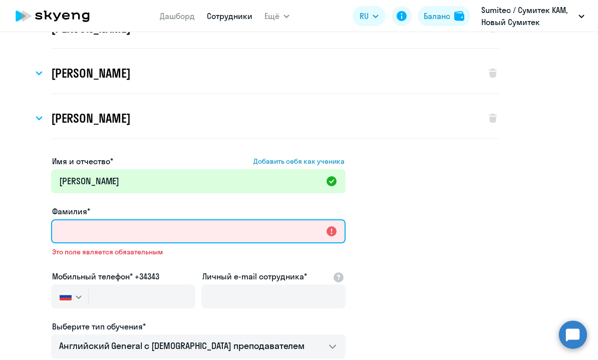
paste input "Пакулова"
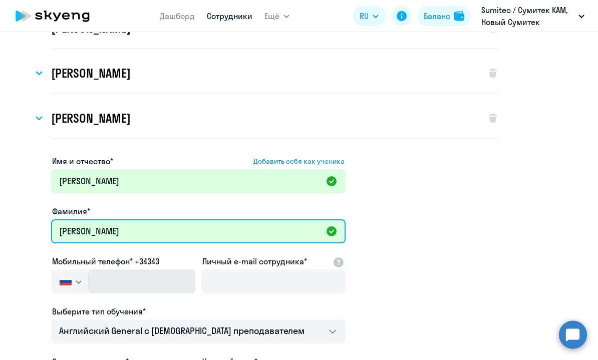
type input "Пакулова"
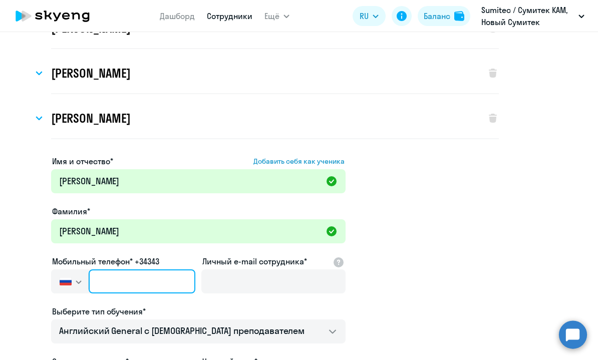
click at [172, 286] on input "text" at bounding box center [142, 282] width 107 height 24
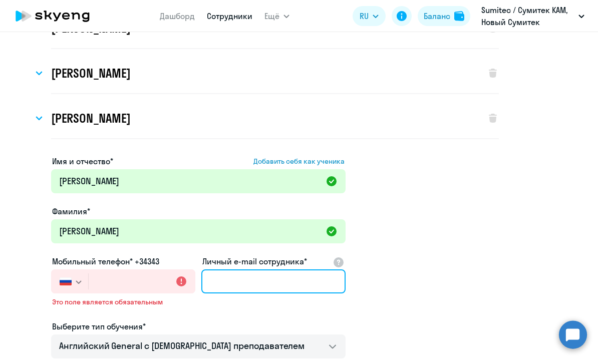
click at [247, 286] on input "Личный e-mail сотрудника*" at bounding box center [273, 282] width 144 height 24
paste input "mailto:yana.pakulova@sumitec.ru"
drag, startPoint x: 229, startPoint y: 281, endPoint x: 168, endPoint y: 276, distance: 60.3
click at [168, 276] on div "Имя и отчество* Добавить себя как ученика Яна Фамилия* Пакулова Мобильный телеф…" at bounding box center [198, 341] width 295 height 372
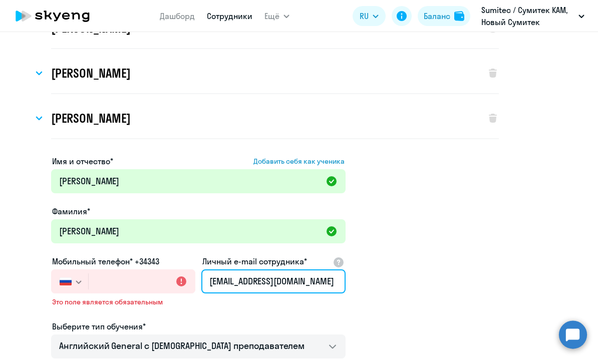
type input "yana.pakulova@sumitec.ru"
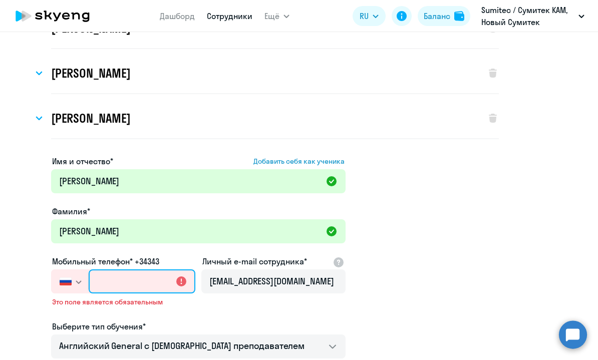
click at [156, 286] on input "text" at bounding box center [142, 282] width 107 height 24
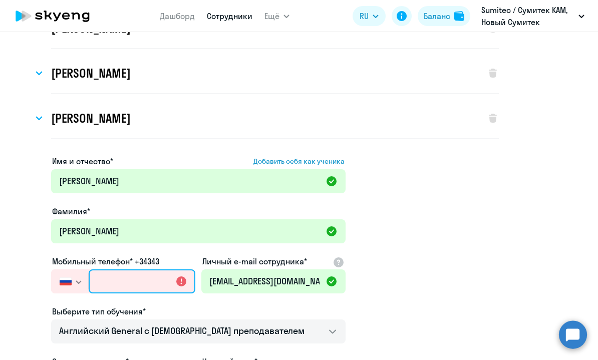
paste input "+7 914 197-22-82"
type input "+7 914 197-22-82"
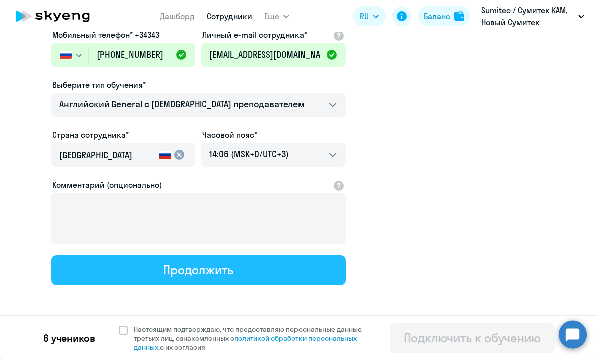
click at [234, 267] on button "Продолжить" at bounding box center [198, 271] width 295 height 30
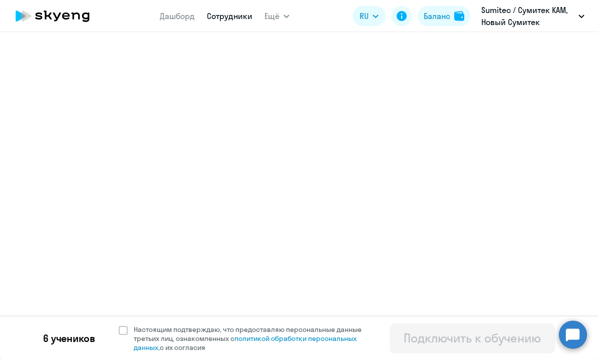
select select "english_adult_not_native_speaker"
select select "3"
select select "english_adult_not_native_speaker"
select select "3"
select select "english_adult_not_native_speaker"
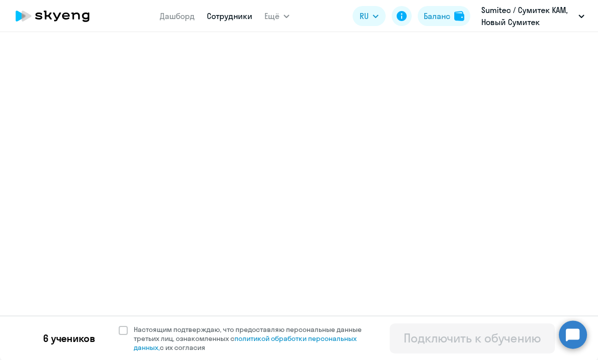
select select "3"
select select "english_adult_not_native_speaker"
select select "3"
select select "english_adult_not_native_speaker"
select select "3"
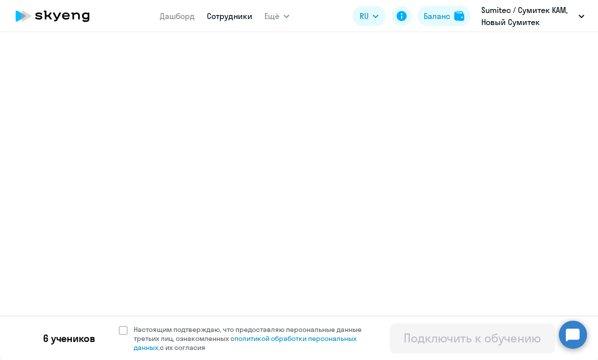
select select "english_adult_not_native_speaker"
select select "3"
select select "english_adult_not_native_speaker"
select select "3"
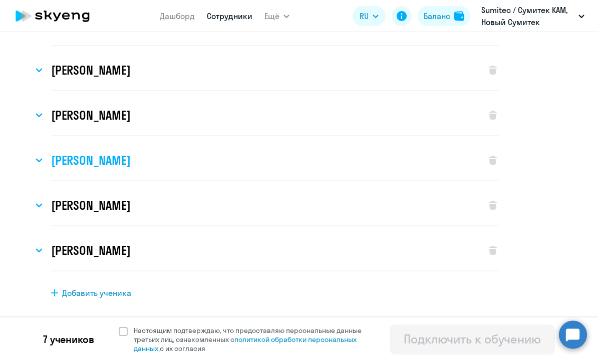
scroll to position [133, 0]
click at [128, 334] on span "Настоящим подтверждаю, что предоставляю персональные данные третьих лиц, ознако…" at bounding box center [251, 340] width 246 height 27
click at [119, 327] on input "Настоящим подтверждаю, что предоставляю персональные данные третьих лиц, ознако…" at bounding box center [118, 326] width 1 height 1
checkbox input "true"
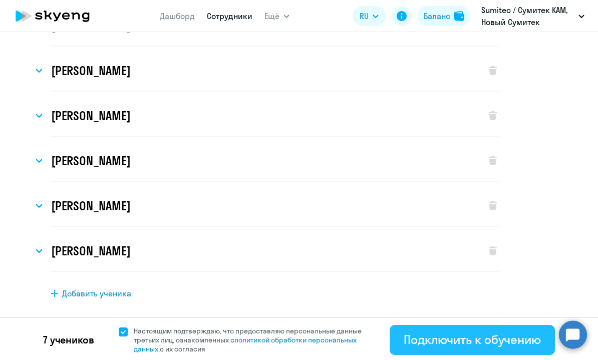
click at [419, 337] on div "Подключить к обучению" at bounding box center [472, 340] width 137 height 16
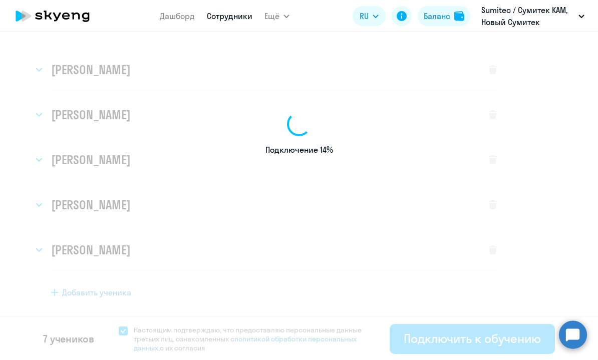
scroll to position [135, 0]
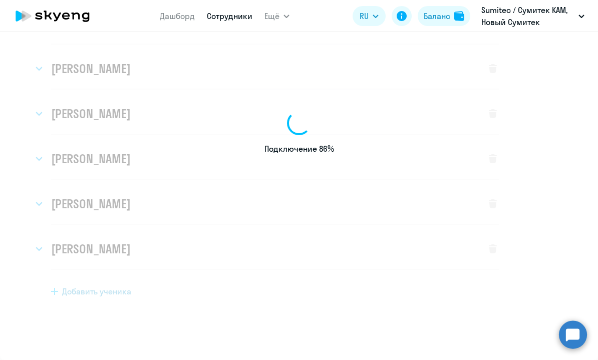
select select "english_adult_not_native_speaker"
select select "3"
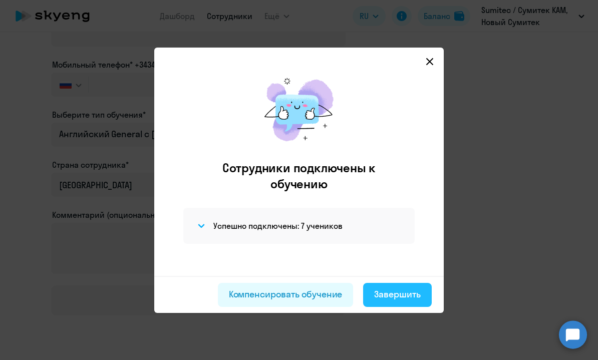
click at [395, 295] on div "Завершить" at bounding box center [397, 294] width 47 height 13
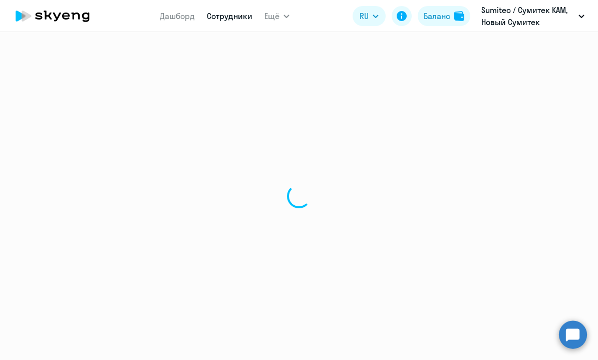
select select "30"
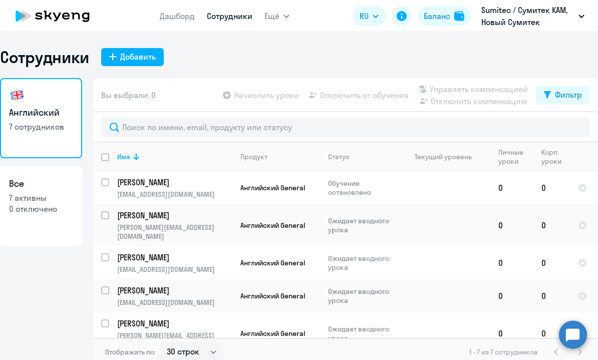
click at [65, 282] on div "Английский 7 сотрудников Все 7 активны 0 отключено" at bounding box center [41, 219] width 82 height 282
click at [108, 183] on input "select row 18333132" at bounding box center [111, 188] width 20 height 20
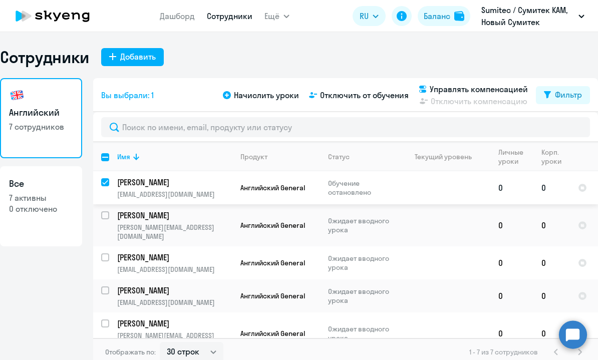
click at [108, 183] on input "deselect row 18333132" at bounding box center [111, 188] width 20 height 20
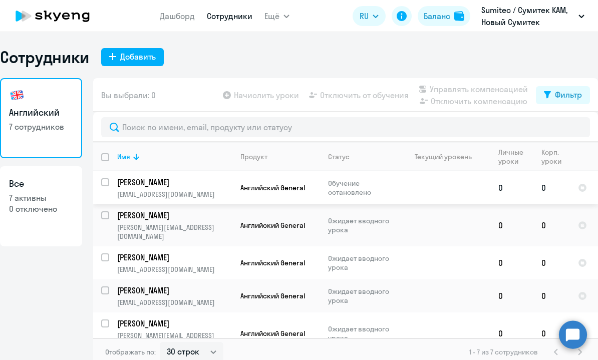
click at [108, 183] on input "select row 18333132" at bounding box center [111, 188] width 20 height 20
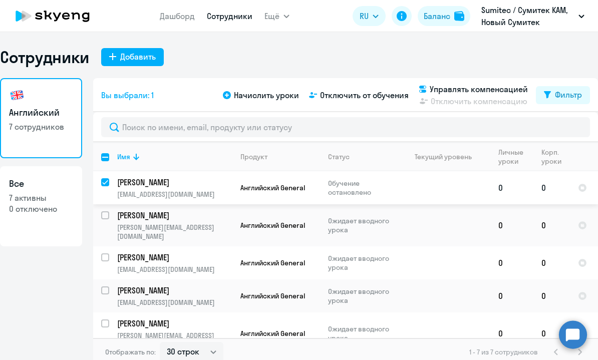
click at [108, 183] on input "deselect row 18333132" at bounding box center [111, 188] width 20 height 20
checkbox input "false"
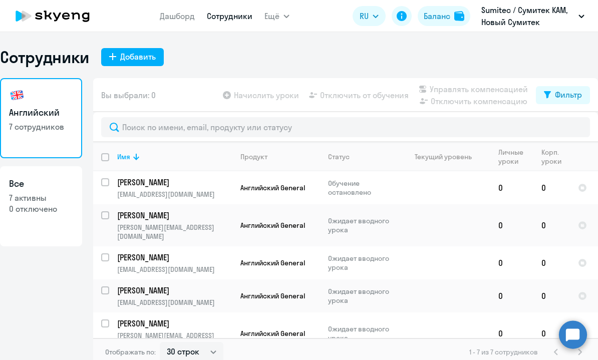
click at [255, 48] on div "Сотрудники Добавить" at bounding box center [299, 57] width 598 height 20
click at [263, 64] on div "Сотрудники Добавить" at bounding box center [299, 57] width 598 height 20
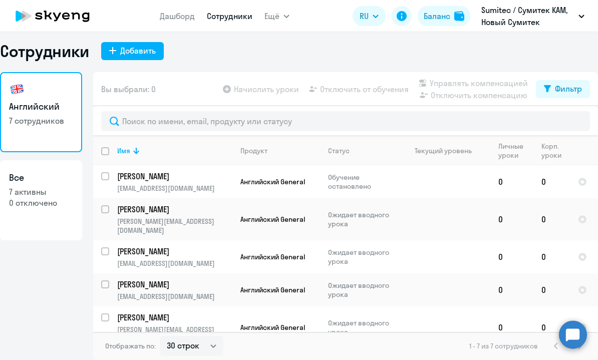
click at [83, 282] on div "Английский 7 сотрудников Все 7 активны 0 отключено Вы выбрали: 0 Начислить урок…" at bounding box center [299, 216] width 598 height 288
click at [109, 151] on th "Имя" at bounding box center [170, 150] width 123 height 29
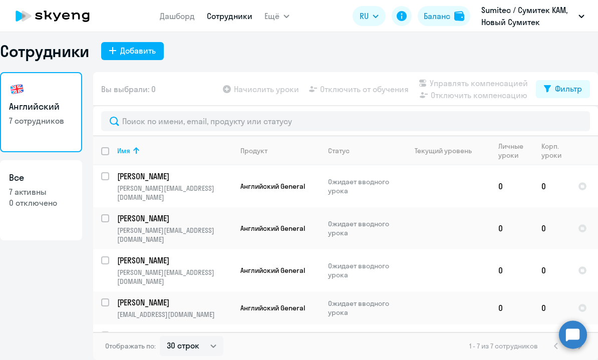
click at [105, 152] on input "deselect all" at bounding box center [111, 157] width 20 height 20
checkbox input "true"
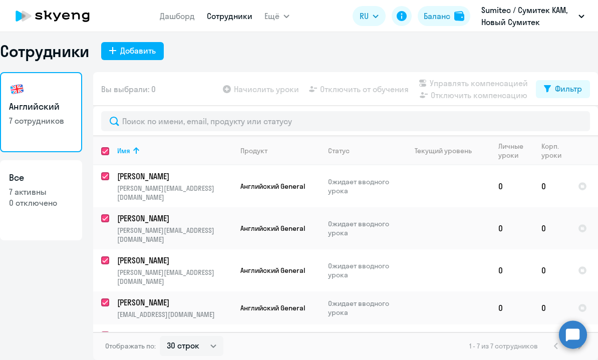
checkbox input "true"
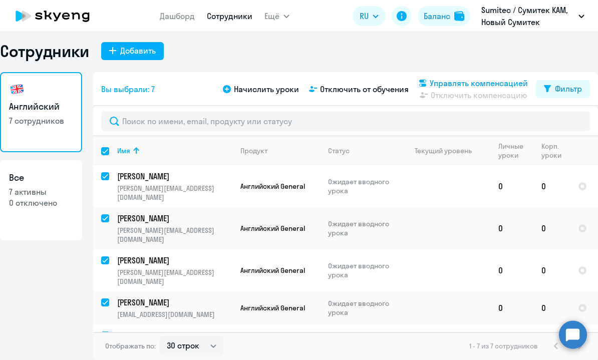
click at [476, 82] on span "Управлять компенсацией" at bounding box center [479, 83] width 98 height 12
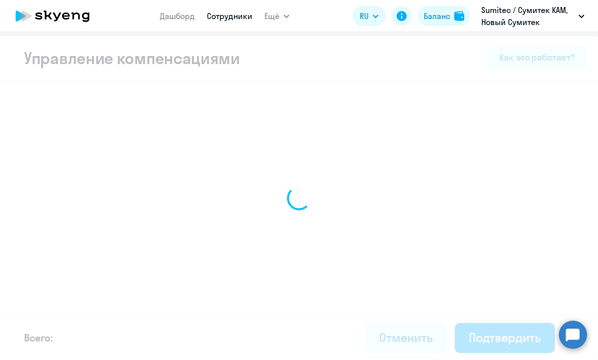
scroll to position [4, 0]
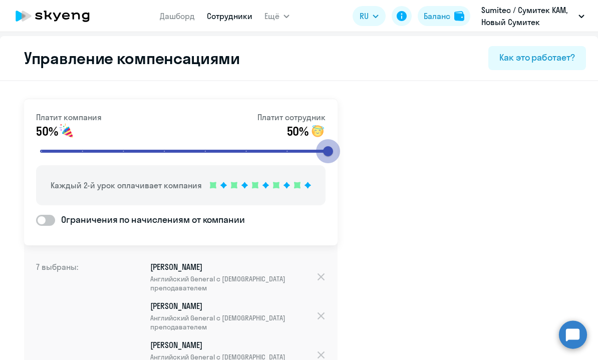
drag, startPoint x: 164, startPoint y: 151, endPoint x: 338, endPoint y: 144, distance: 173.5
click at [338, 144] on input "range" at bounding box center [185, 151] width 311 height 22
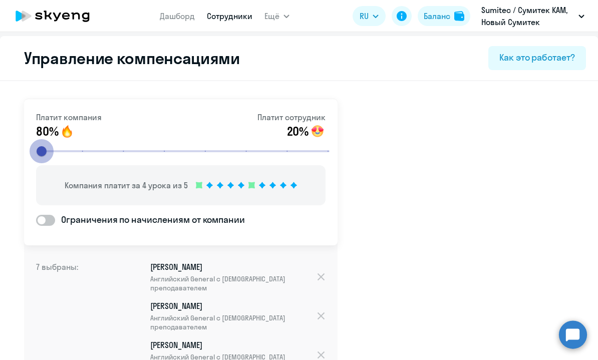
drag, startPoint x: 330, startPoint y: 148, endPoint x: 20, endPoint y: 110, distance: 312.5
click at [30, 140] on input "range" at bounding box center [185, 151] width 311 height 22
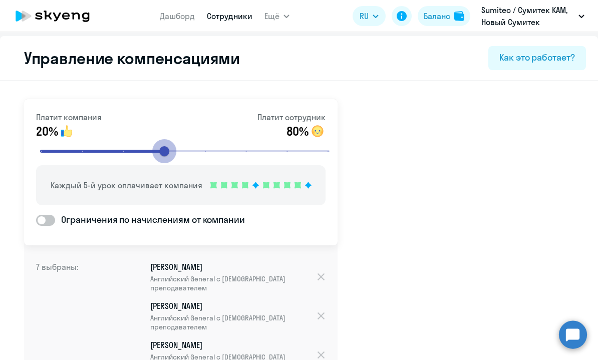
drag, startPoint x: 45, startPoint y: 149, endPoint x: 166, endPoint y: 148, distance: 121.8
click at [166, 149] on input "range" at bounding box center [185, 151] width 311 height 22
drag, startPoint x: 166, startPoint y: 148, endPoint x: 194, endPoint y: 151, distance: 28.2
type input "5"
click at [194, 151] on input "range" at bounding box center [185, 151] width 311 height 22
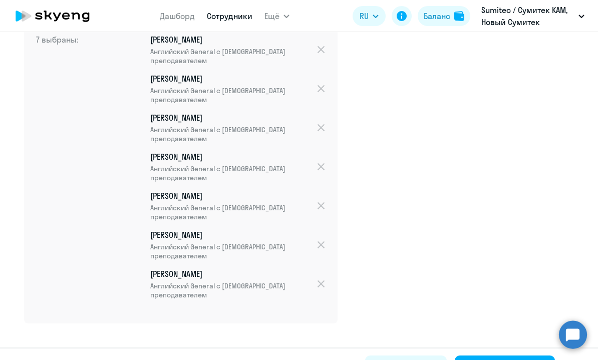
scroll to position [264, 0]
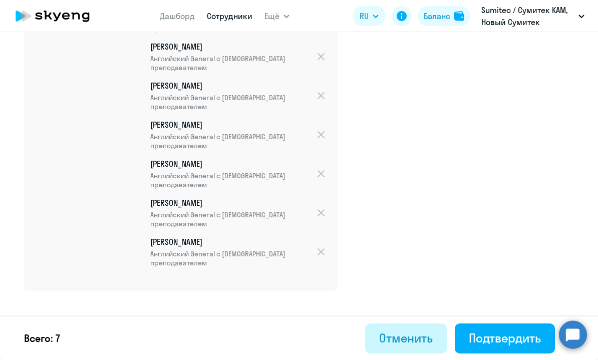
click at [398, 345] on div "Отменить" at bounding box center [406, 338] width 54 height 16
select select "30"
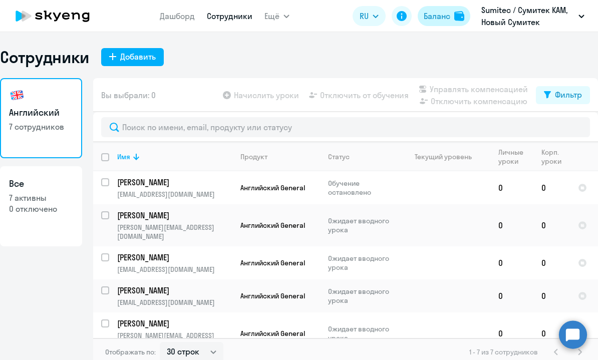
click at [447, 18] on div "Баланс" at bounding box center [437, 16] width 27 height 12
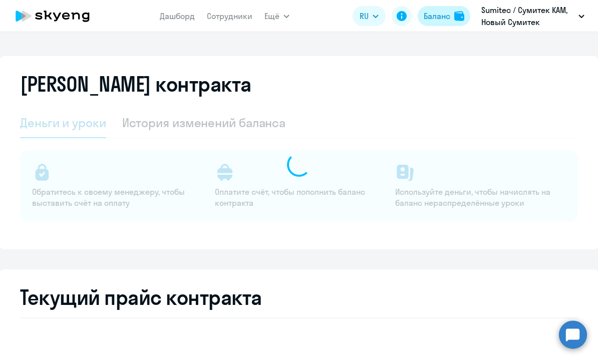
select select "english_adult_not_native_speaker"
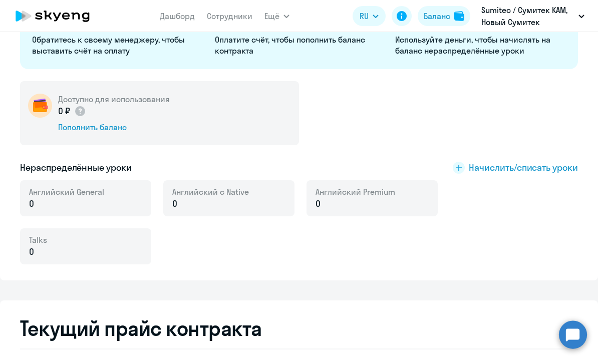
scroll to position [155, 0]
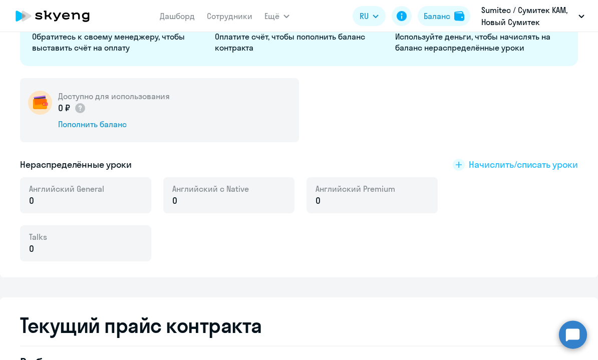
click at [490, 162] on span "Начислить/списать уроки" at bounding box center [523, 164] width 109 height 13
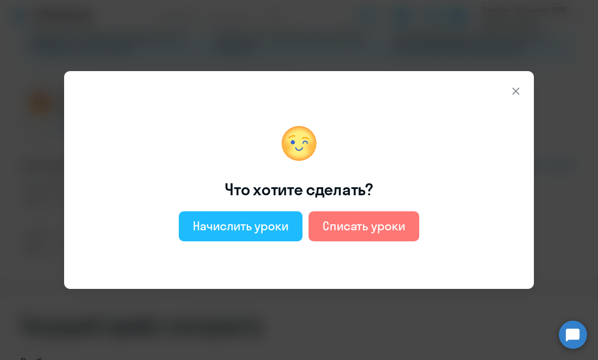
click at [252, 219] on div "Начислить уроки" at bounding box center [241, 226] width 96 height 16
select select "english_adult_not_native_speaker"
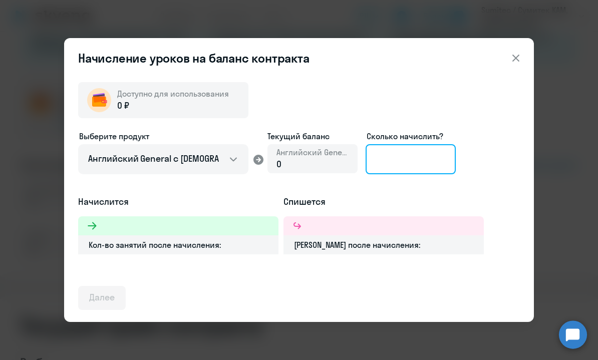
click at [383, 156] on input at bounding box center [411, 159] width 90 height 30
type input "112"
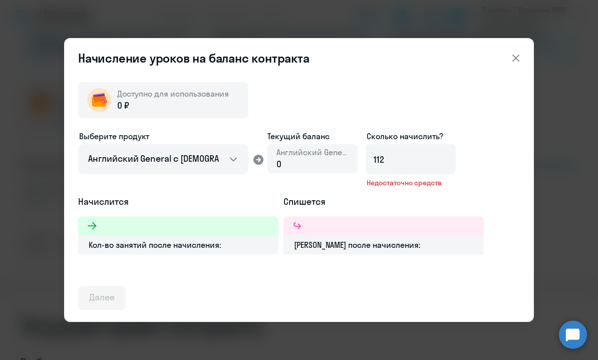
click at [401, 197] on h5 "Спишется" at bounding box center [384, 201] width 200 height 13
click at [393, 118] on div "Доступно для использования 0 ₽ Выберите продукт Английский General с русскогово…" at bounding box center [299, 192] width 442 height 236
click at [520, 62] on icon at bounding box center [516, 58] width 12 height 12
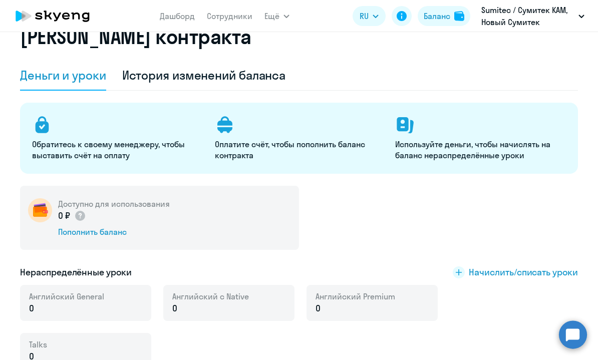
scroll to position [41, 0]
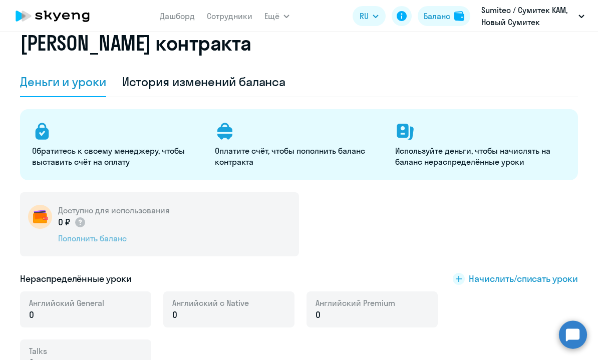
click at [97, 242] on div "Пополнить баланс" at bounding box center [114, 238] width 112 height 11
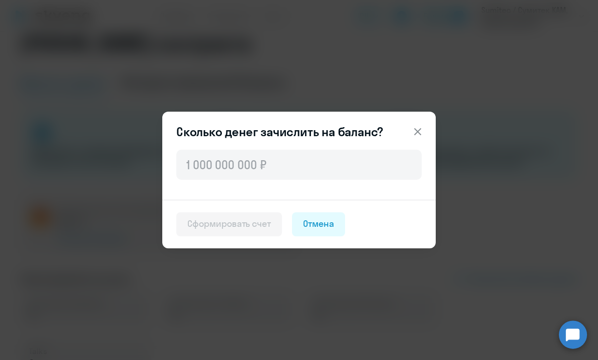
click at [418, 131] on icon at bounding box center [417, 131] width 7 height 7
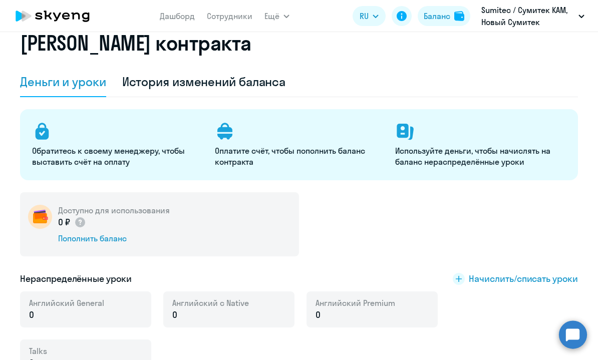
click at [371, 253] on div "Доступно для использования 0 ₽ Пополнить баланс" at bounding box center [299, 224] width 558 height 64
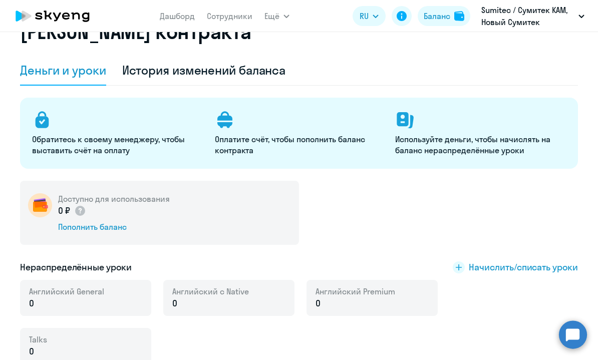
scroll to position [0, 0]
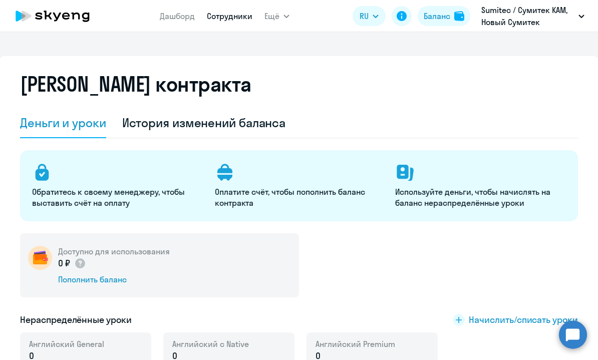
click at [219, 11] on link "Сотрудники" at bounding box center [230, 16] width 46 height 10
select select "30"
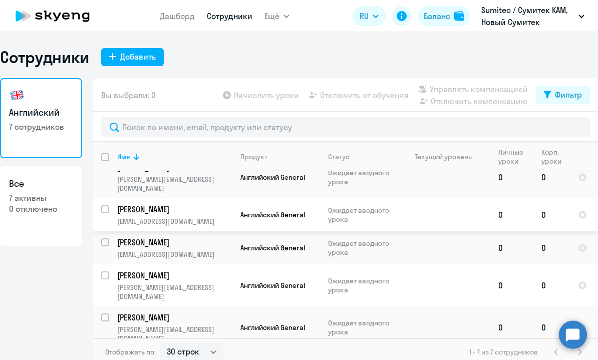
scroll to position [63, 0]
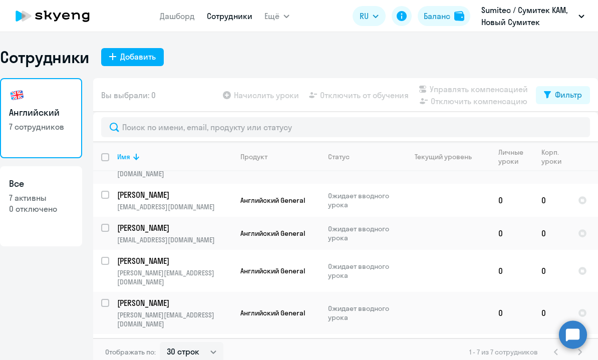
click at [71, 282] on div "Английский 7 сотрудников Все 7 активны 0 отключено" at bounding box center [41, 219] width 82 height 282
click at [381, 77] on div "Сотрудники Добавить Английский 7 сотрудников Все 7 активны 0 отключено Вы выбра…" at bounding box center [299, 206] width 598 height 319
